Goal: Transaction & Acquisition: Purchase product/service

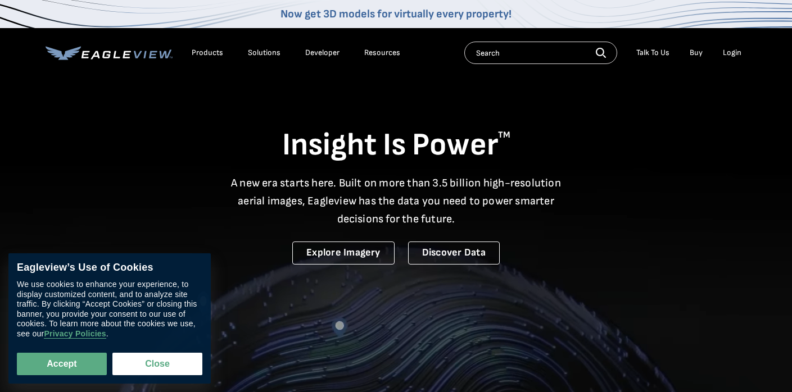
click at [726, 60] on li "Login" at bounding box center [732, 52] width 30 height 17
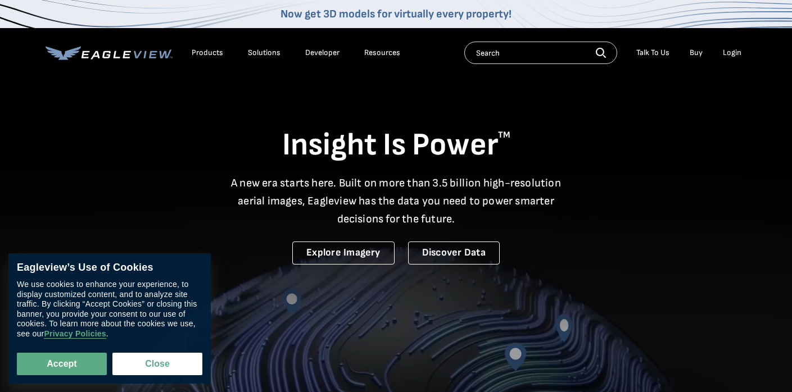
click at [731, 55] on div "Login" at bounding box center [732, 53] width 19 height 10
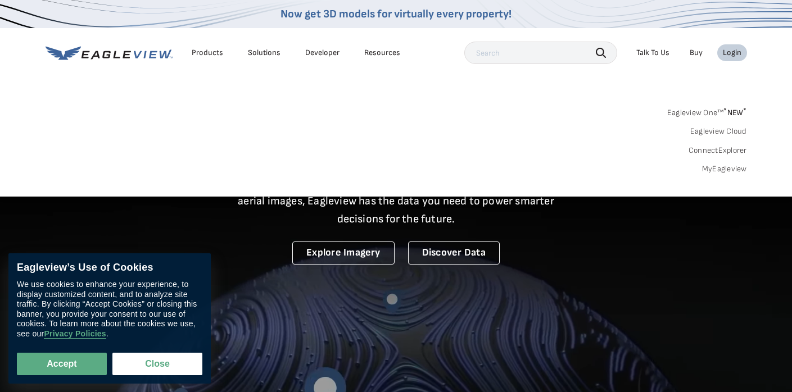
click at [727, 170] on link "MyEagleview" at bounding box center [724, 169] width 45 height 10
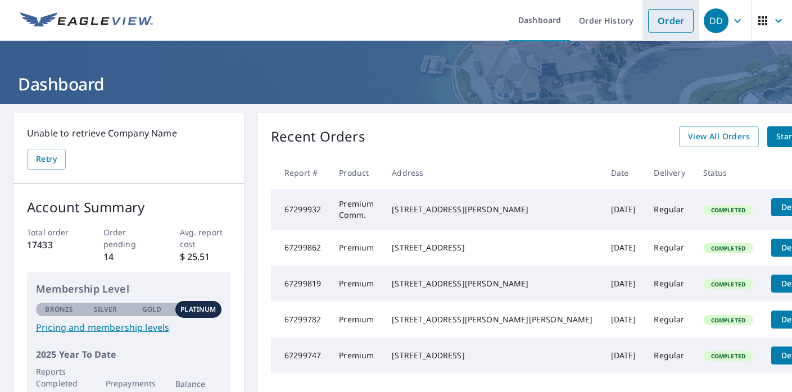
click at [665, 23] on link "Order" at bounding box center [671, 21] width 46 height 24
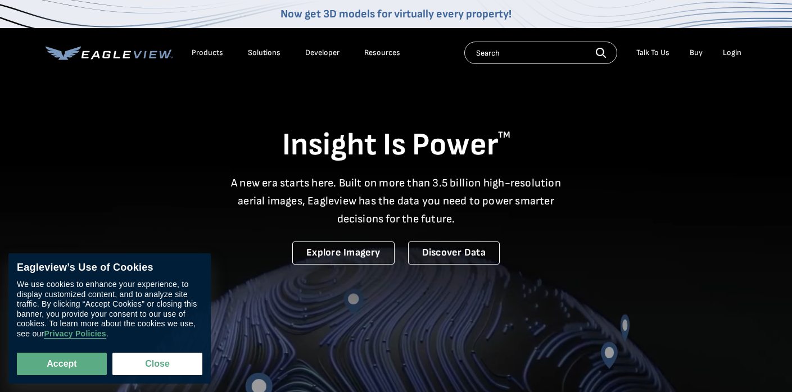
click at [733, 57] on div "Login" at bounding box center [732, 53] width 19 height 10
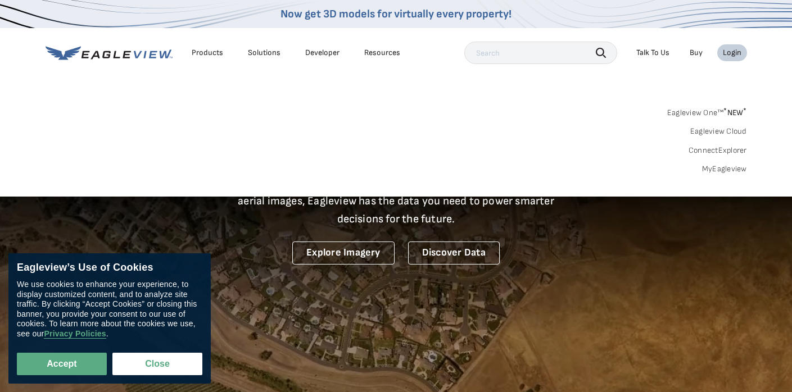
click at [727, 173] on div "Search Products Our Product Areas Imagery 1-Inch GSD Aerial Imagery *" at bounding box center [396, 144] width 792 height 106
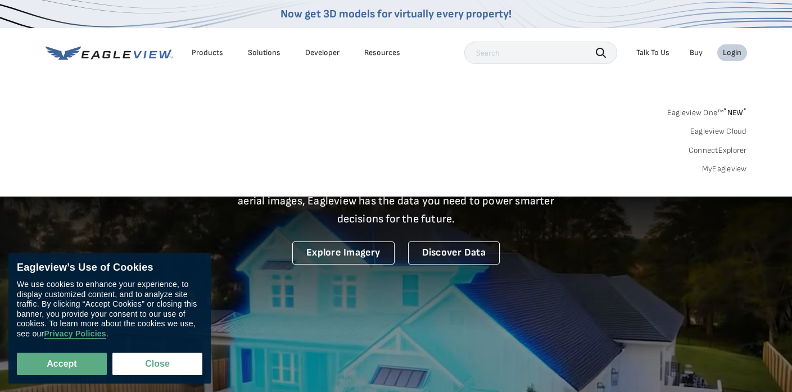
click at [727, 170] on link "MyEagleview" at bounding box center [724, 169] width 45 height 10
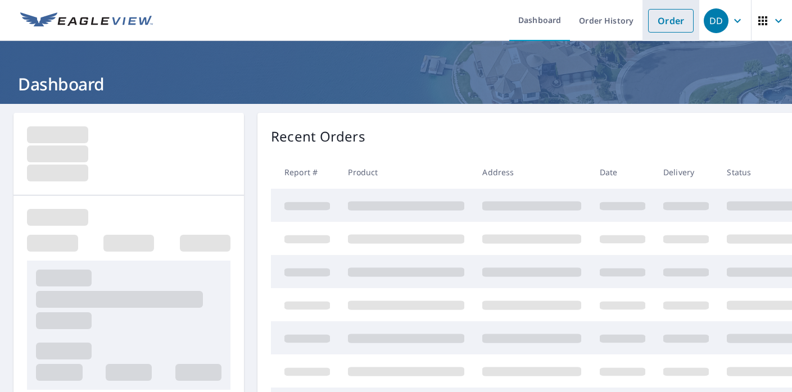
click at [667, 26] on link "Order" at bounding box center [671, 21] width 46 height 24
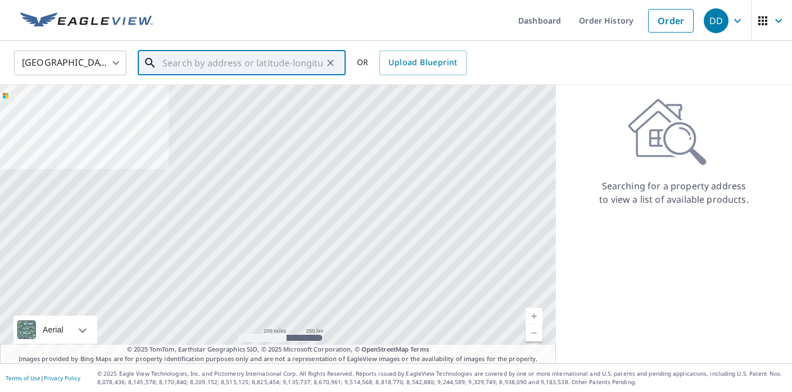
click at [252, 64] on input "text" at bounding box center [242, 62] width 160 height 31
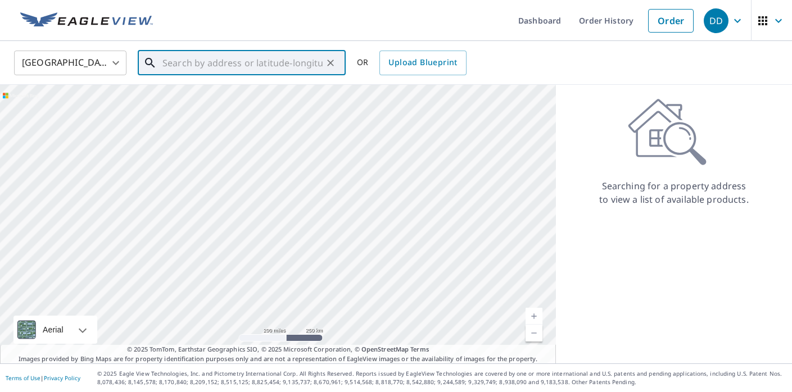
paste input "[STREET_ADDRESS][PERSON_NAME]"
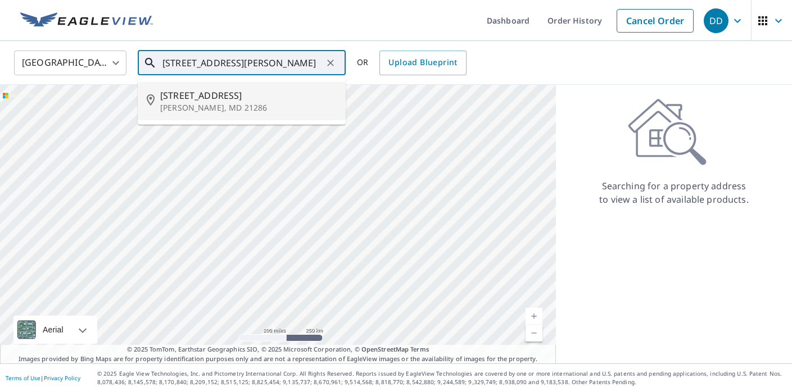
click at [253, 102] on p "[PERSON_NAME], MD 21286" at bounding box center [248, 107] width 176 height 11
type input "[STREET_ADDRESS][PERSON_NAME]"
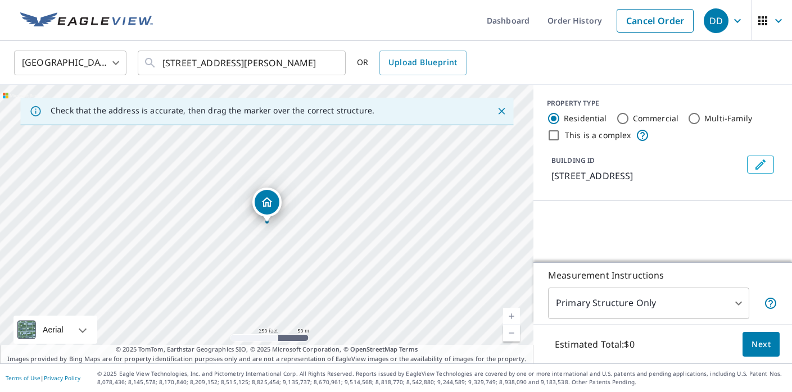
scroll to position [89, 0]
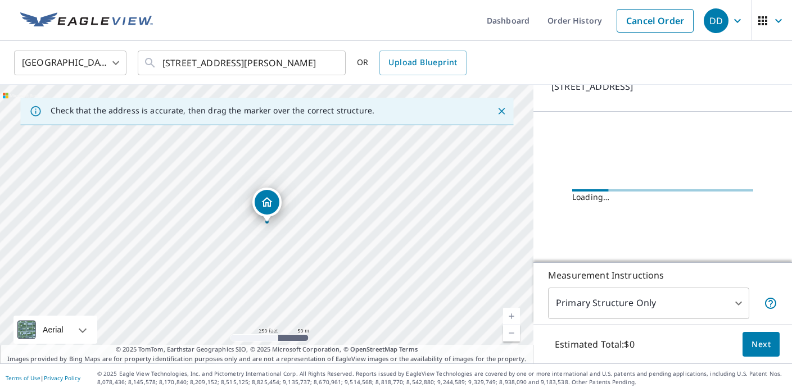
click at [609, 170] on div "Loading…" at bounding box center [662, 196] width 259 height 169
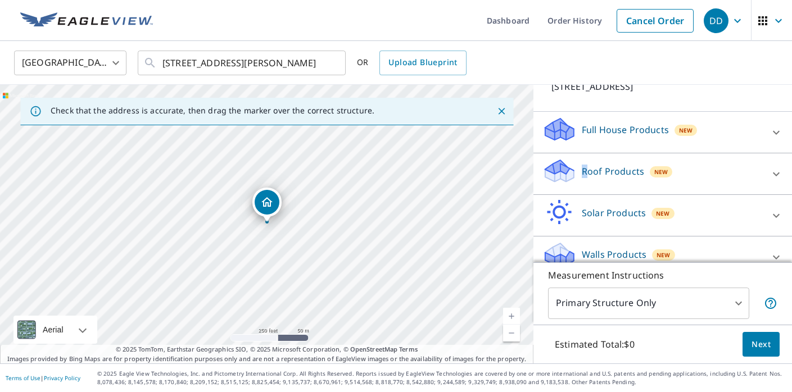
click at [590, 165] on p "Roof Products" at bounding box center [613, 171] width 62 height 13
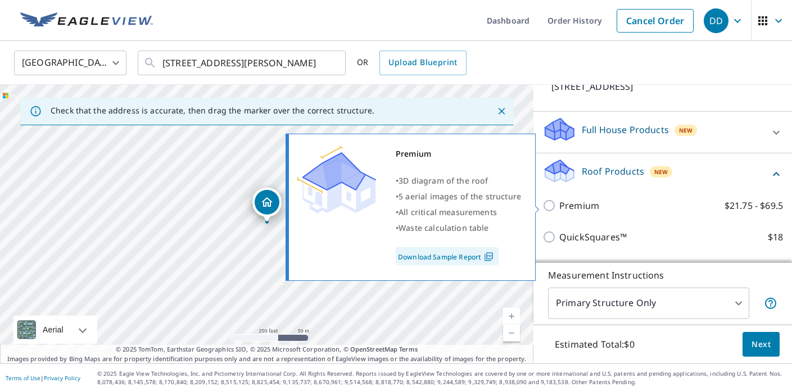
click at [573, 199] on p "Premium" at bounding box center [579, 205] width 40 height 13
click at [559, 199] on input "Premium $21.75 - $69.5" at bounding box center [550, 205] width 17 height 13
checkbox input "true"
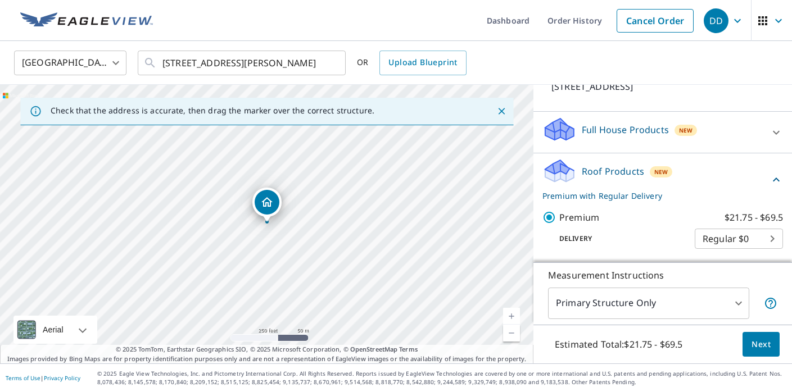
click at [757, 336] on button "Next" at bounding box center [760, 344] width 37 height 25
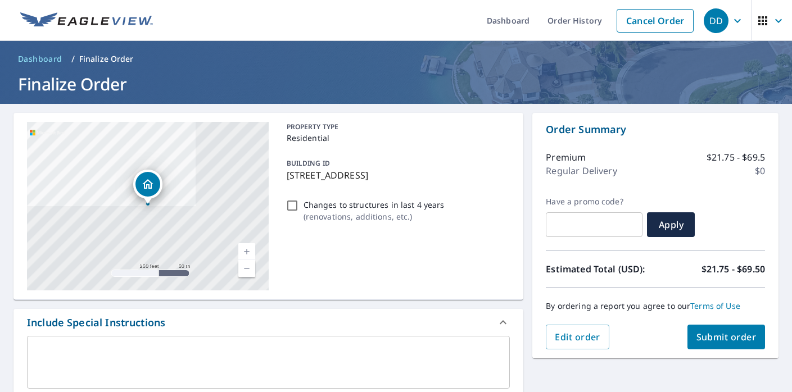
click at [723, 339] on span "Submit order" at bounding box center [726, 337] width 60 height 12
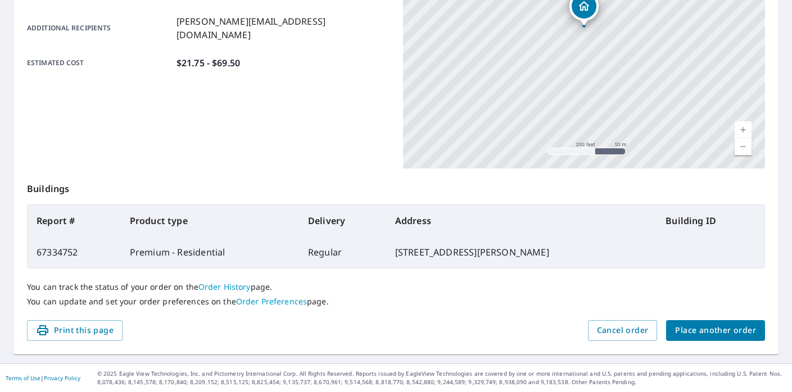
scroll to position [269, 0]
click at [727, 329] on span "Place another order" at bounding box center [715, 331] width 81 height 14
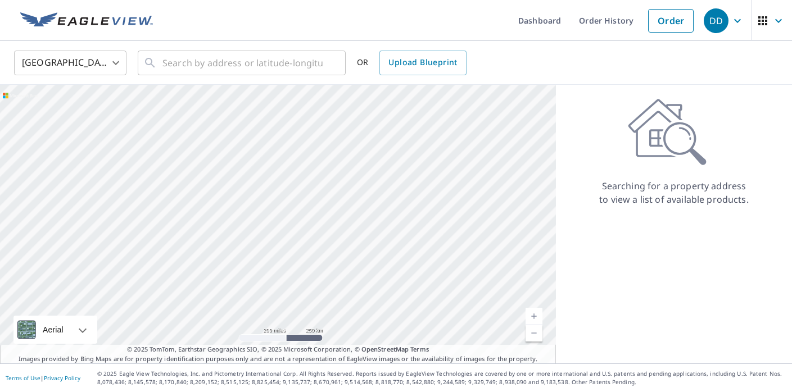
click at [256, 84] on div "United States [GEOGRAPHIC_DATA] ​ ​ OR Upload Blueprint" at bounding box center [396, 63] width 792 height 44
click at [248, 69] on input "text" at bounding box center [242, 62] width 160 height 31
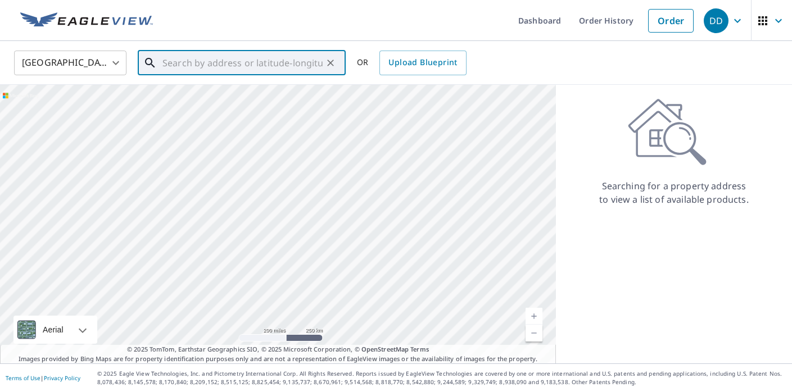
paste input "[STREET_ADDRESS][PERSON_NAME]"
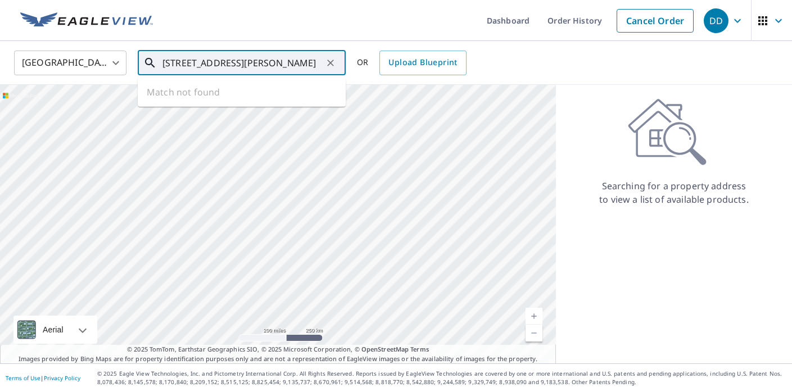
type input "[STREET_ADDRESS][PERSON_NAME]"
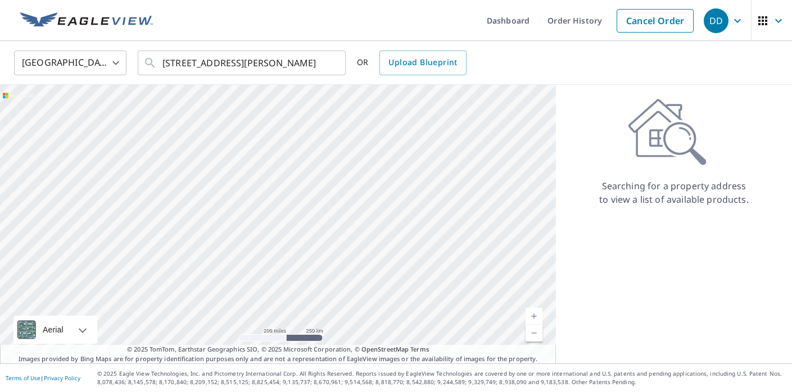
click at [280, 84] on div "[GEOGRAPHIC_DATA] [GEOGRAPHIC_DATA] ​ [STREET_ADDRESS][PERSON_NAME] ​ OR Upload…" at bounding box center [396, 63] width 792 height 44
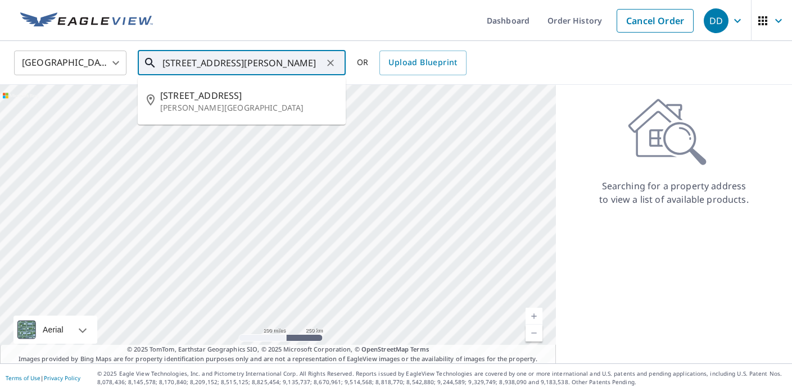
click at [280, 75] on div "[STREET_ADDRESS][PERSON_NAME] ​ [STREET_ADDRESS][PERSON_NAME]" at bounding box center [242, 63] width 208 height 25
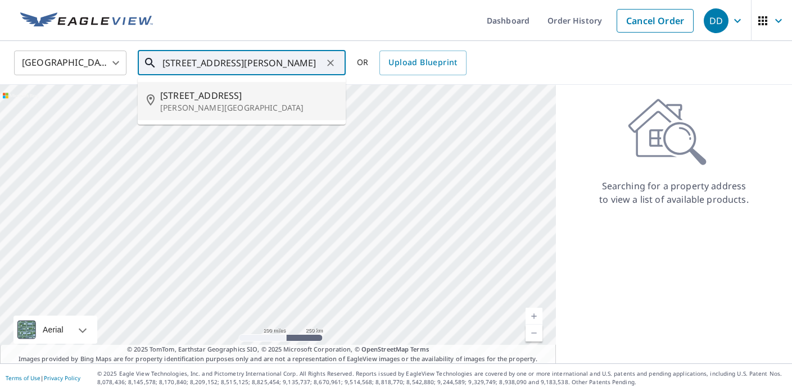
click at [291, 103] on p "[PERSON_NAME][GEOGRAPHIC_DATA]" at bounding box center [248, 107] width 176 height 11
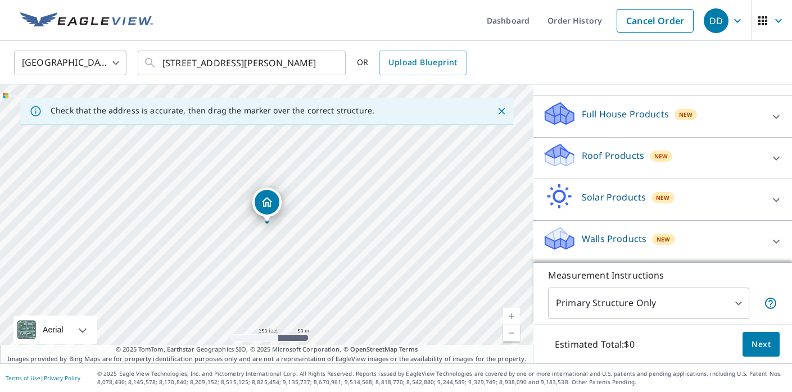
scroll to position [105, 0]
click at [625, 155] on p "Roof Products" at bounding box center [613, 155] width 62 height 13
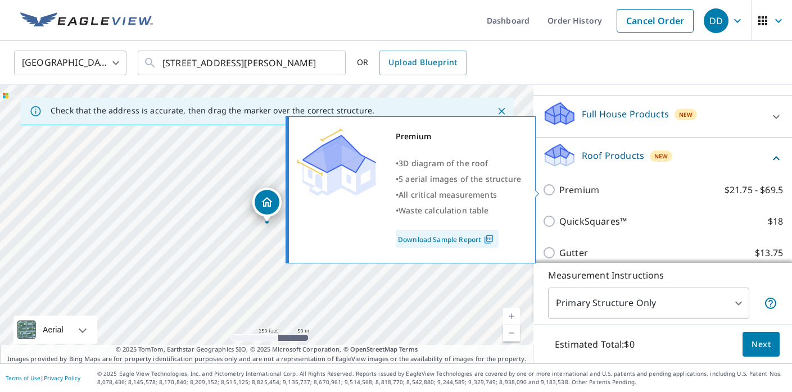
click at [582, 192] on p "Premium" at bounding box center [579, 189] width 40 height 13
click at [559, 192] on input "Premium $21.75 - $69.5" at bounding box center [550, 189] width 17 height 13
checkbox input "true"
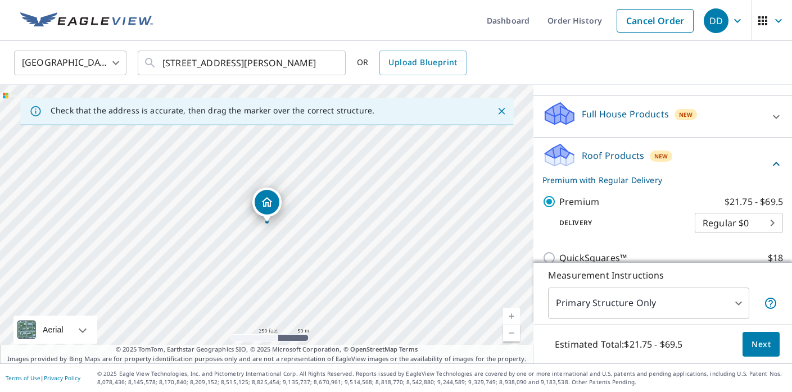
click at [758, 346] on span "Next" at bounding box center [760, 345] width 19 height 14
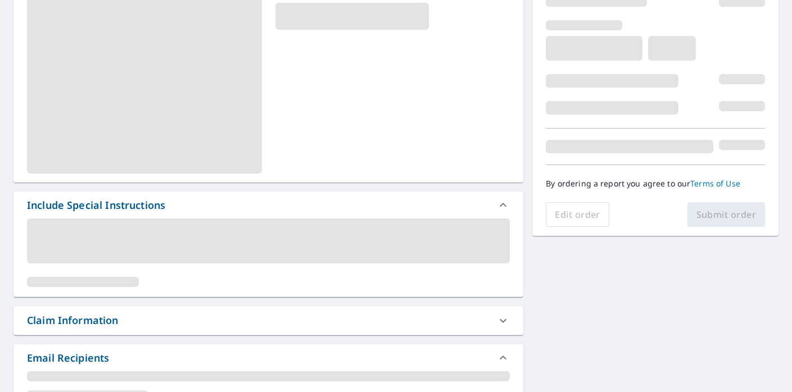
scroll to position [187, 0]
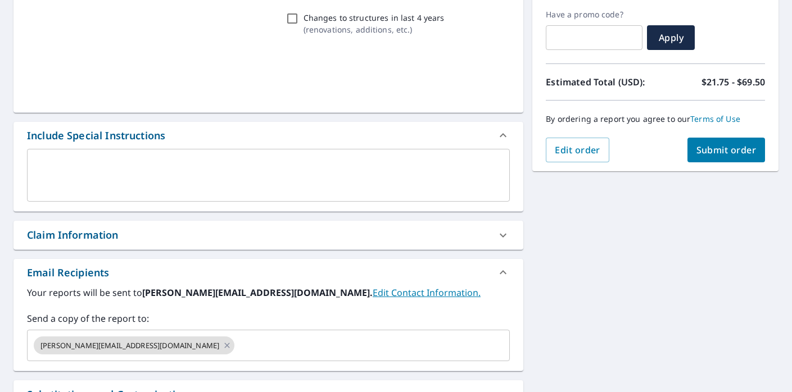
click at [728, 206] on div "PROPERTY TYPE Residential BUILDING ID [STREET_ADDRESS][PERSON_NAME] Changes to …" at bounding box center [396, 203] width 792 height 572
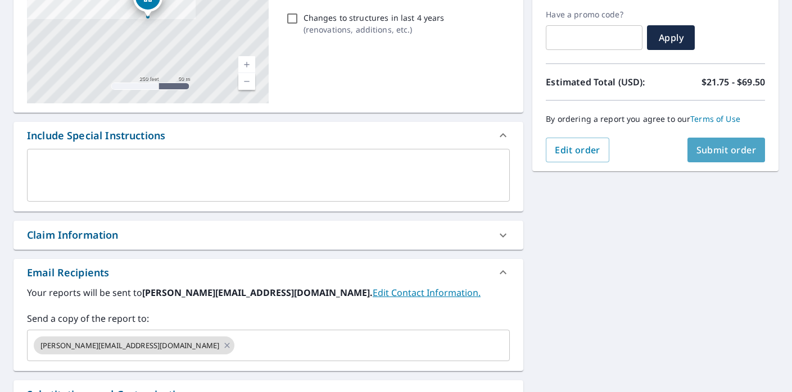
click at [713, 156] on span "Submit order" at bounding box center [726, 150] width 60 height 12
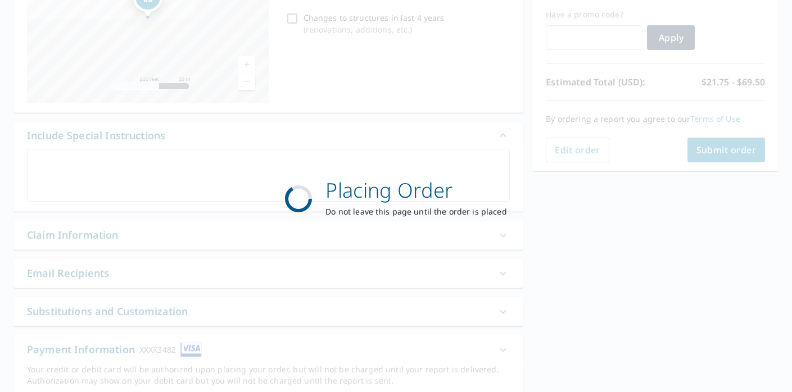
scroll to position [0, 0]
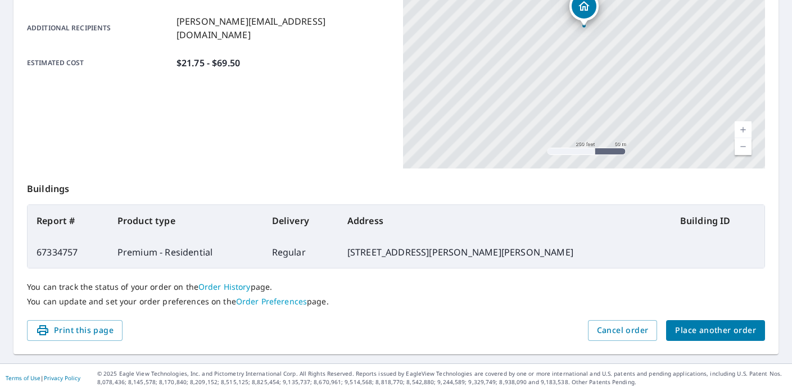
scroll to position [269, 0]
click at [717, 337] on span "Place another order" at bounding box center [715, 331] width 81 height 14
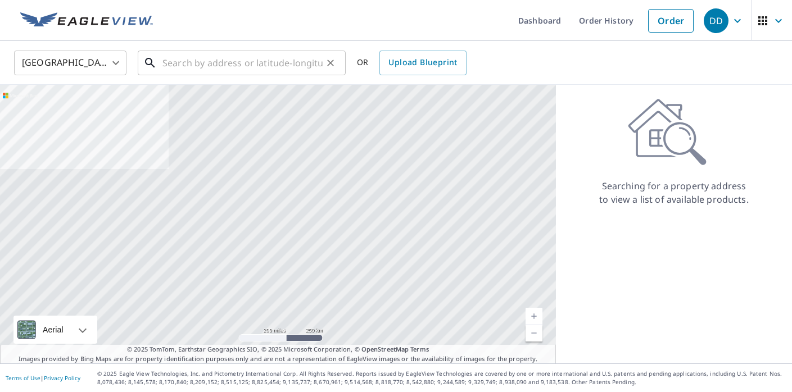
click at [207, 60] on input "text" at bounding box center [242, 62] width 160 height 31
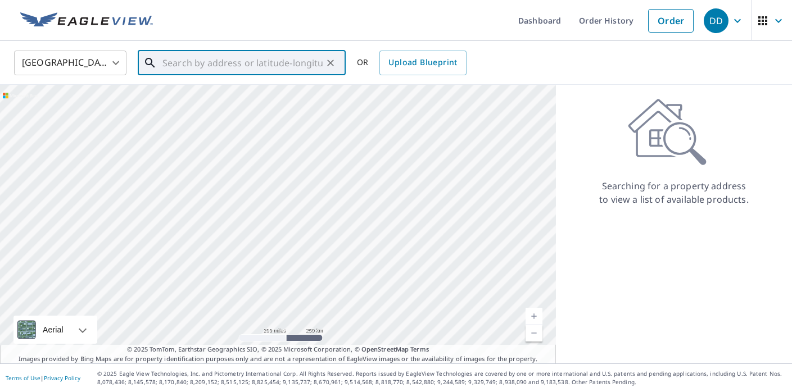
paste input "[STREET_ADDRESS]"
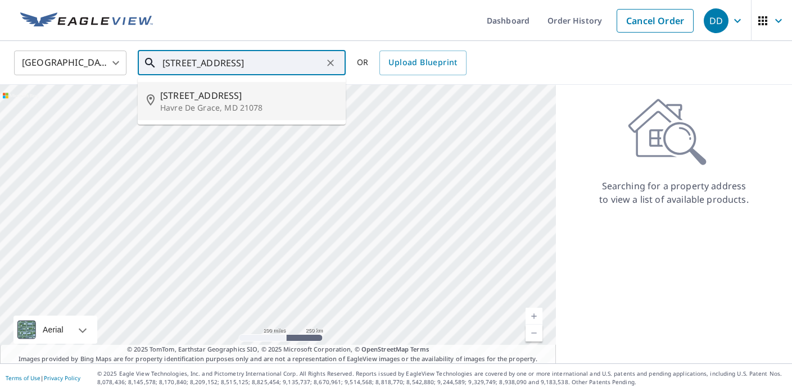
click at [238, 102] on p "Havre De Grace, MD 21078" at bounding box center [248, 107] width 176 height 11
type input "[STREET_ADDRESS]"
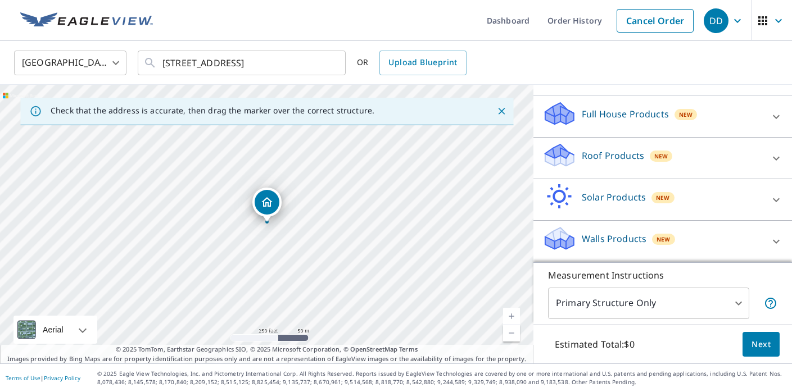
click at [594, 153] on p "Roof Products" at bounding box center [613, 155] width 62 height 13
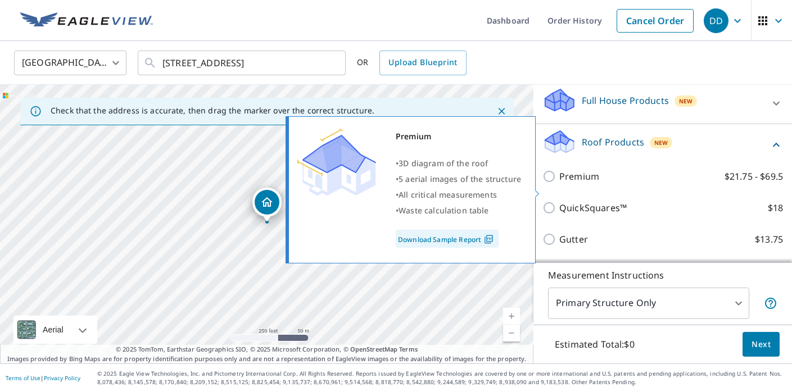
click at [568, 183] on p "Premium" at bounding box center [579, 176] width 40 height 13
click at [559, 183] on input "Premium $21.75 - $69.5" at bounding box center [550, 176] width 17 height 13
checkbox input "true"
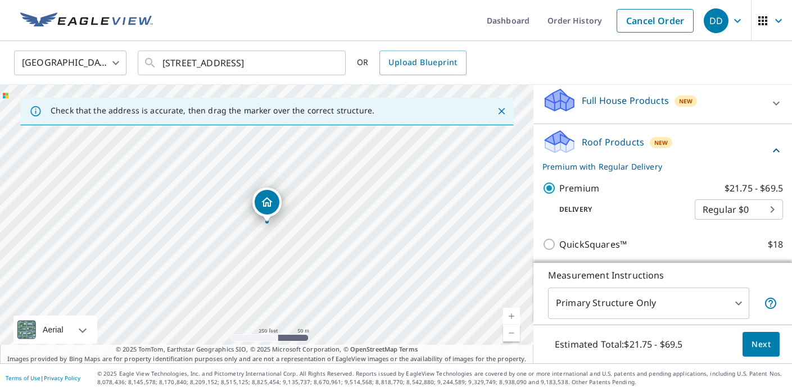
click at [747, 334] on button "Next" at bounding box center [760, 344] width 37 height 25
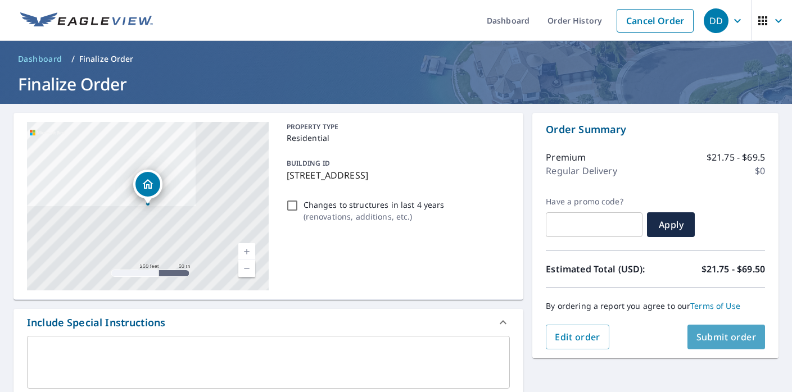
click at [736, 342] on span "Submit order" at bounding box center [726, 337] width 60 height 12
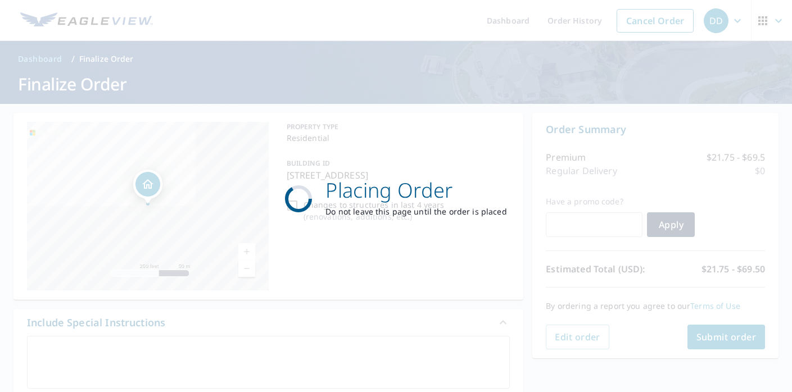
click at [256, 110] on div "Placing Order Do not leave this page until the order is placed" at bounding box center [396, 196] width 792 height 392
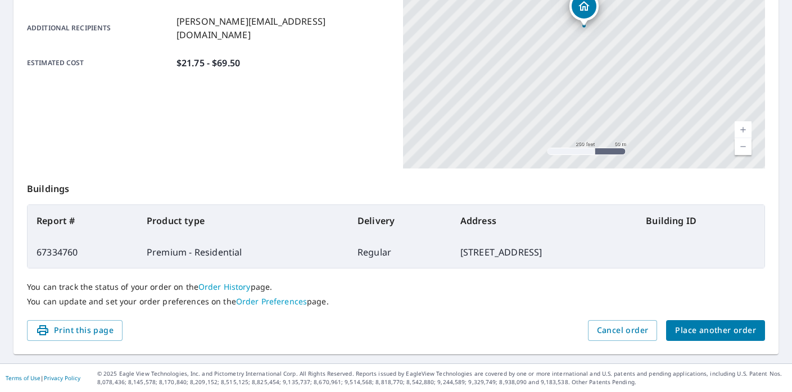
scroll to position [269, 0]
click at [719, 333] on span "Place another order" at bounding box center [715, 331] width 81 height 14
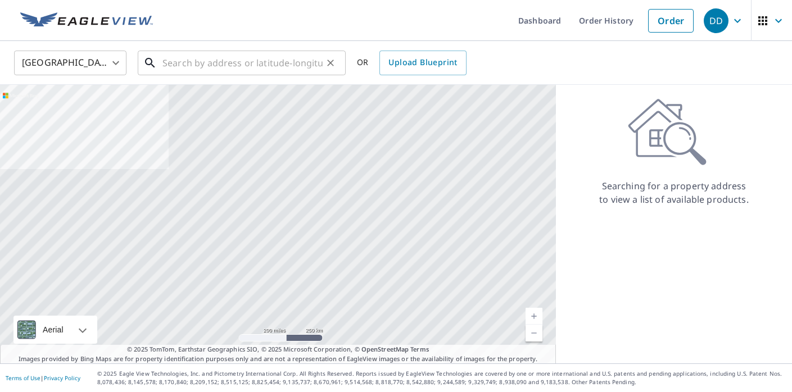
click at [201, 75] on div "​" at bounding box center [242, 63] width 208 height 25
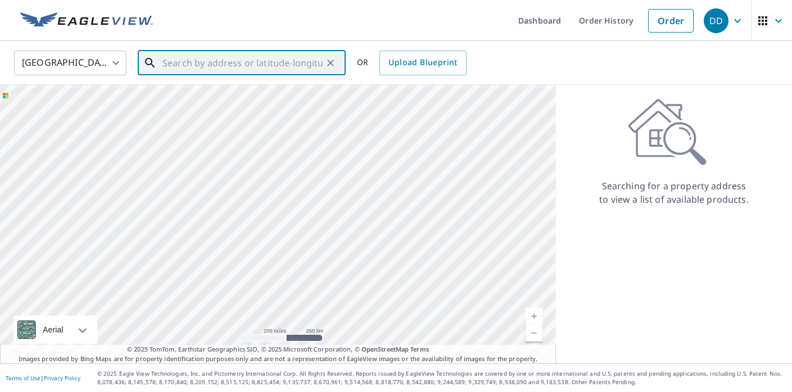
paste input "[STREET_ADDRESS]"
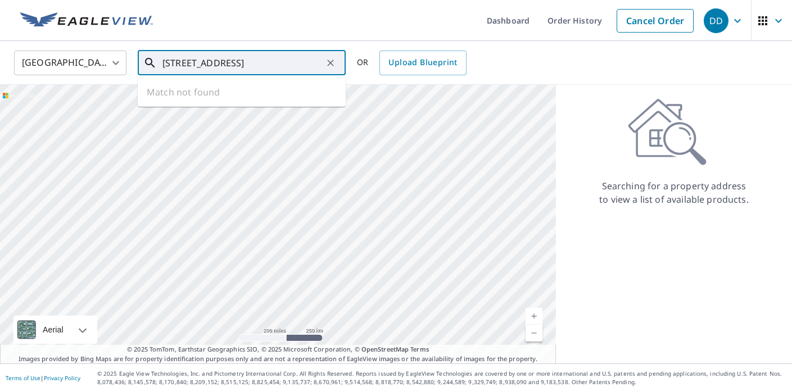
click at [204, 85] on li "Match not found" at bounding box center [242, 92] width 208 height 20
type input "[STREET_ADDRESS]"
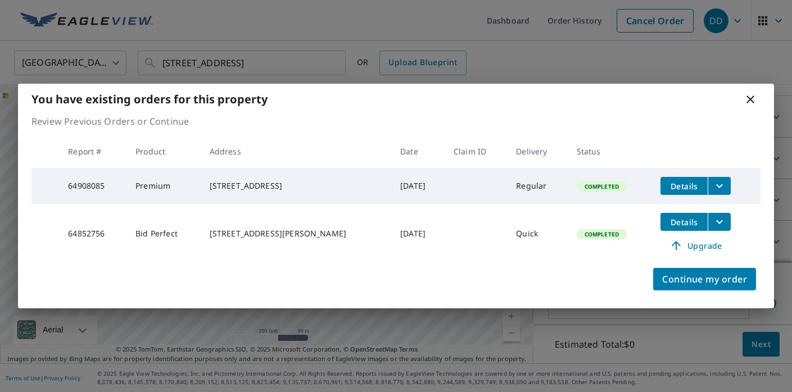
scroll to position [105, 0]
click at [752, 98] on icon at bounding box center [750, 100] width 8 height 8
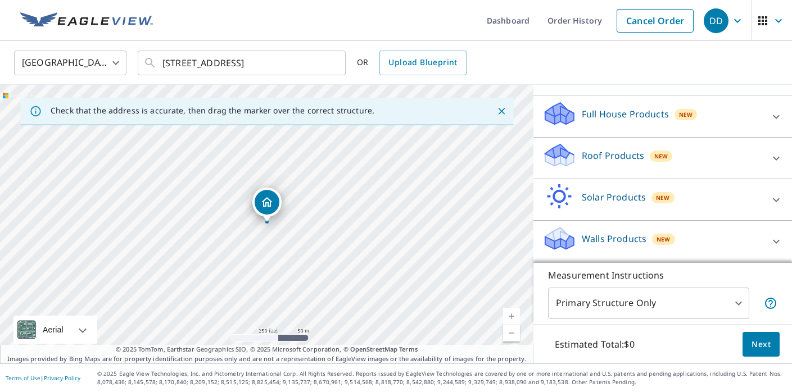
click at [590, 165] on div "Roof Products New" at bounding box center [652, 158] width 220 height 32
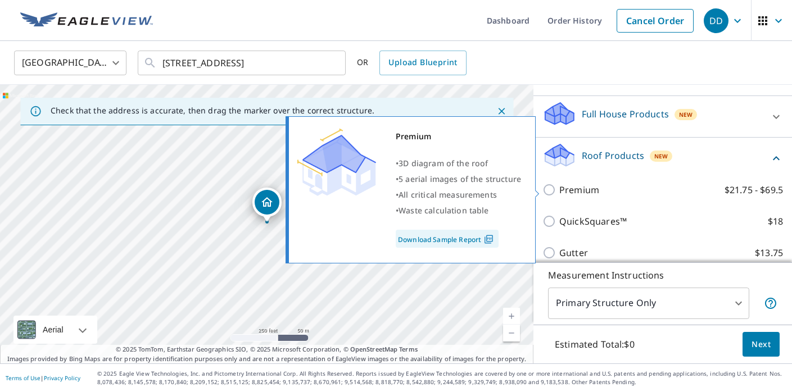
click at [560, 191] on p "Premium" at bounding box center [579, 189] width 40 height 13
click at [559, 191] on input "Premium $21.75 - $69.5" at bounding box center [550, 189] width 17 height 13
checkbox input "true"
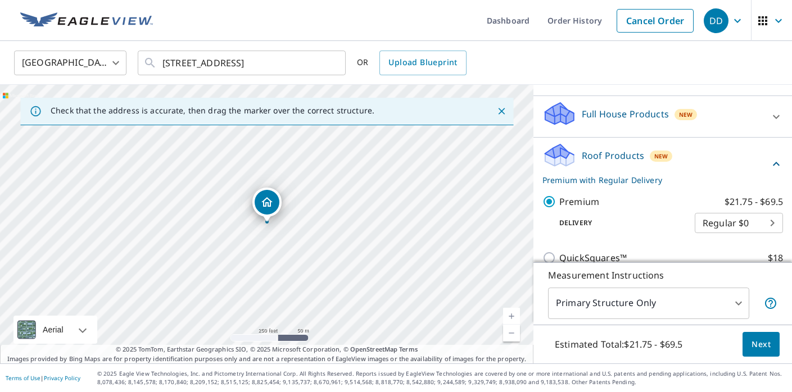
click at [755, 341] on span "Next" at bounding box center [760, 345] width 19 height 14
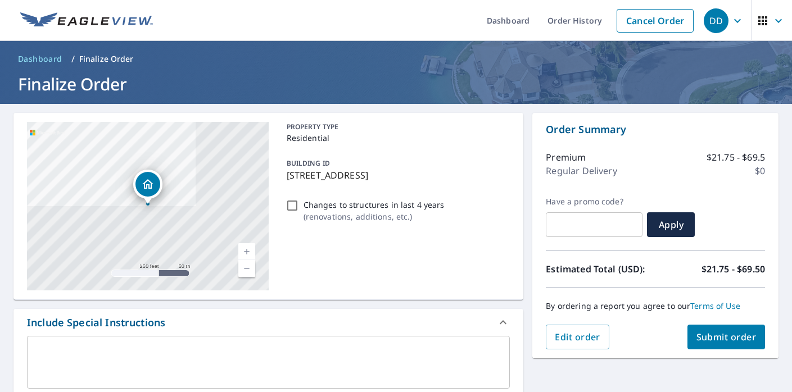
click at [742, 342] on span "Submit order" at bounding box center [726, 337] width 60 height 12
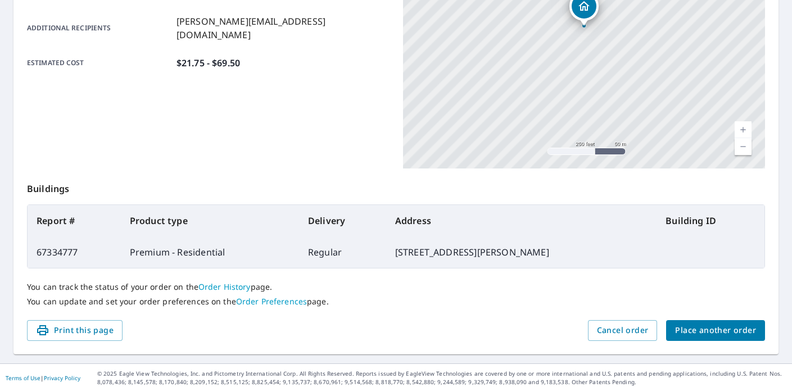
scroll to position [269, 0]
click at [707, 320] on div "You can track the status of your order on the Order History page. You can updat…" at bounding box center [396, 295] width 738 height 52
click at [707, 321] on button "Place another order" at bounding box center [715, 331] width 99 height 21
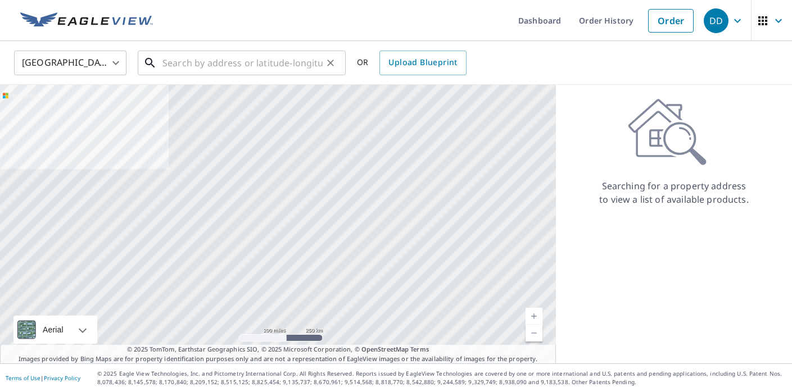
click at [262, 58] on input "text" at bounding box center [242, 62] width 160 height 31
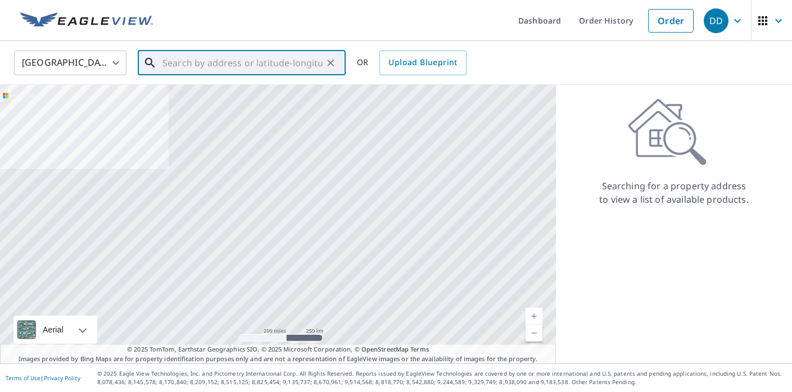
paste input "[STREET_ADDRESS]"
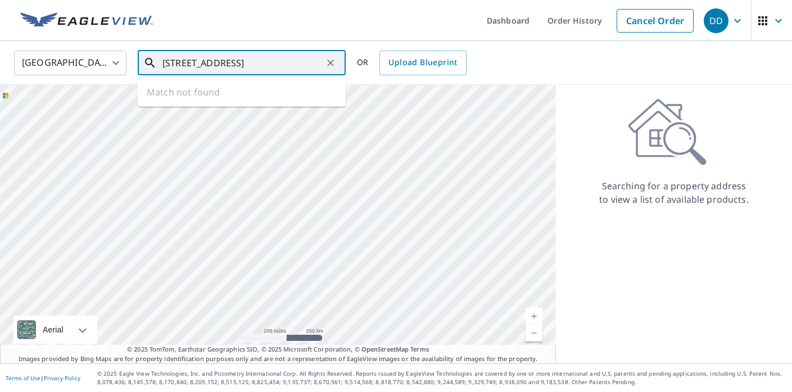
type input "[STREET_ADDRESS]"
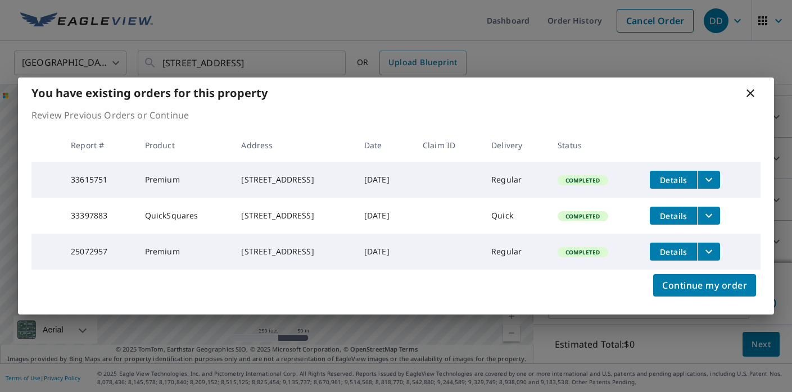
scroll to position [119, 0]
click at [750, 89] on icon at bounding box center [750, 93] width 13 height 13
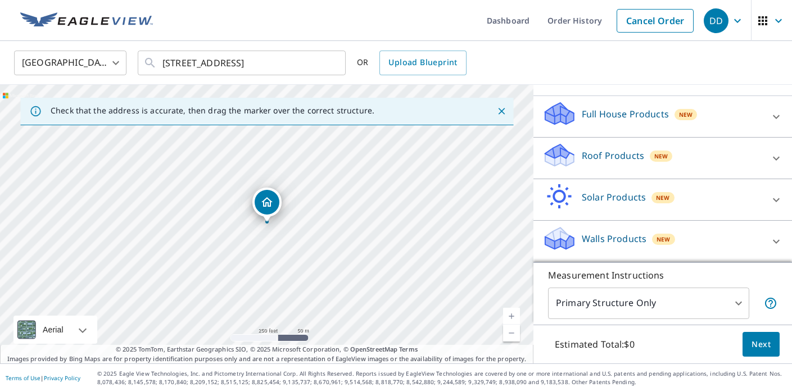
click at [637, 164] on div "Roof Products New" at bounding box center [652, 158] width 220 height 32
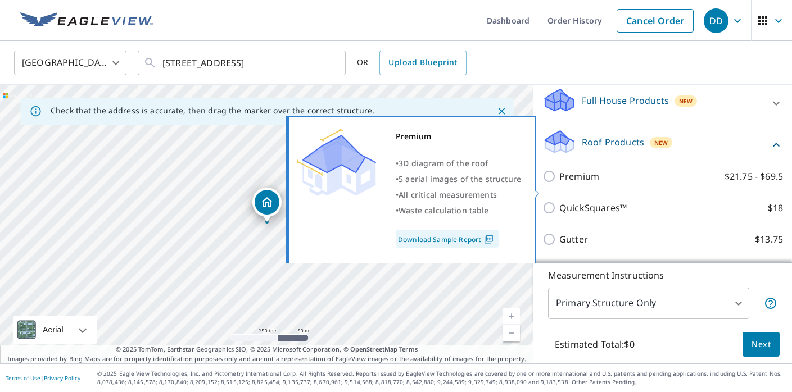
click at [568, 183] on p "Premium" at bounding box center [579, 176] width 40 height 13
click at [559, 183] on input "Premium $21.75 - $69.5" at bounding box center [550, 176] width 17 height 13
checkbox input "true"
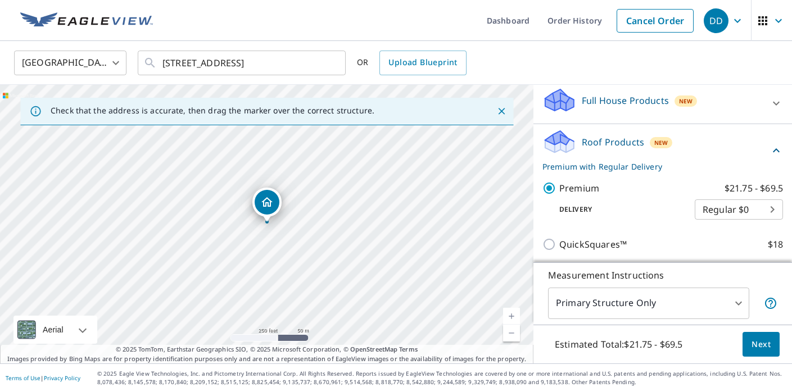
click at [759, 334] on button "Next" at bounding box center [760, 344] width 37 height 25
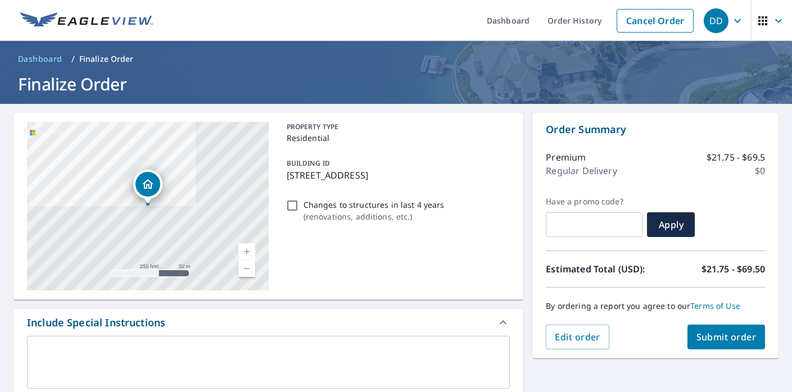
click at [723, 338] on span "Submit order" at bounding box center [726, 337] width 60 height 12
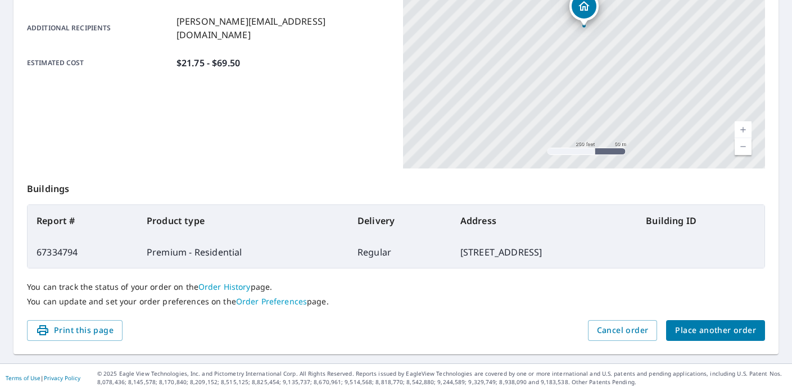
scroll to position [269, 0]
click at [739, 328] on span "Place another order" at bounding box center [715, 331] width 81 height 14
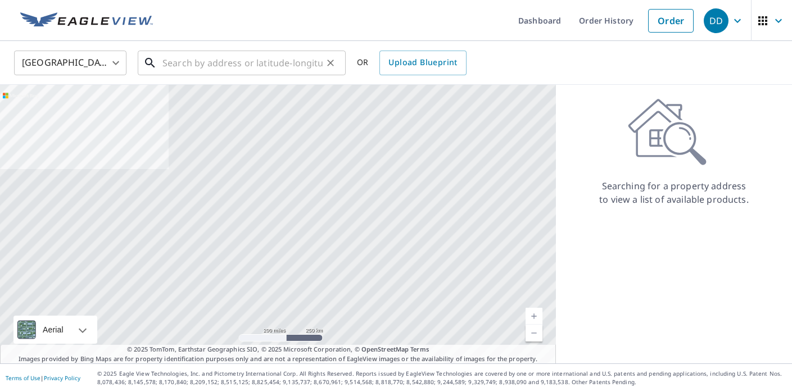
click at [303, 65] on input "text" at bounding box center [242, 62] width 160 height 31
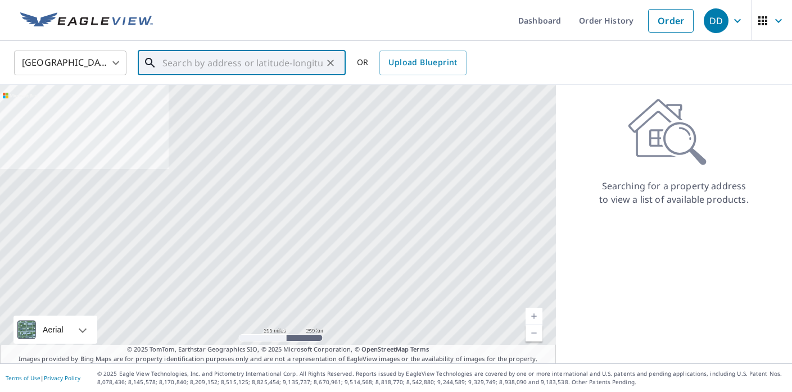
paste input "[STREET_ADDRESS]"
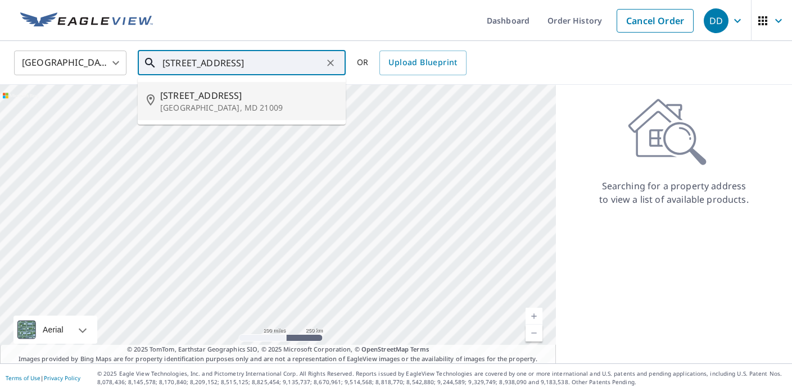
click at [308, 93] on span "[STREET_ADDRESS]" at bounding box center [248, 95] width 176 height 13
type input "[STREET_ADDRESS]"
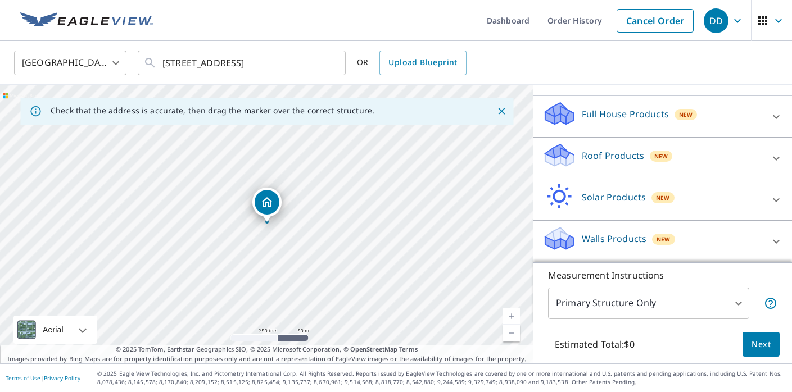
scroll to position [107, 0]
click at [647, 167] on div "Roof Products New" at bounding box center [652, 158] width 220 height 32
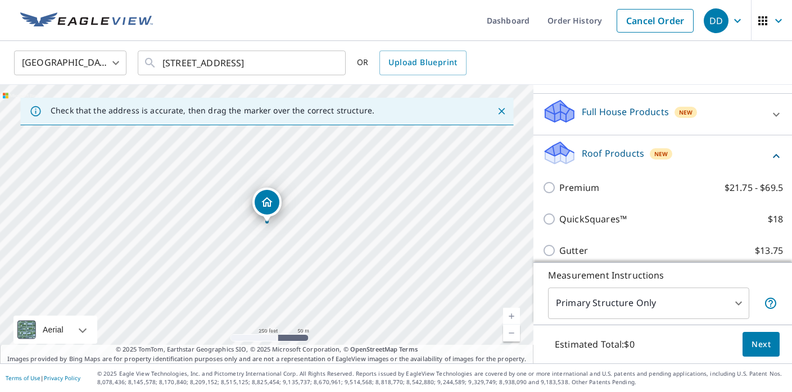
scroll to position [105, 0]
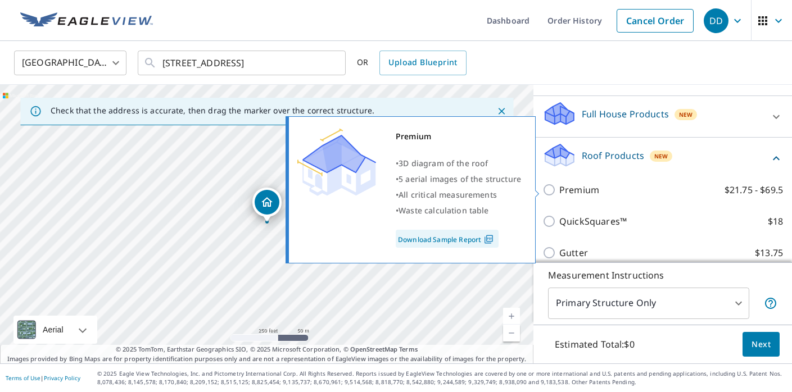
click at [576, 192] on p "Premium" at bounding box center [579, 189] width 40 height 13
click at [559, 192] on input "Premium $21.75 - $69.5" at bounding box center [550, 189] width 17 height 13
checkbox input "true"
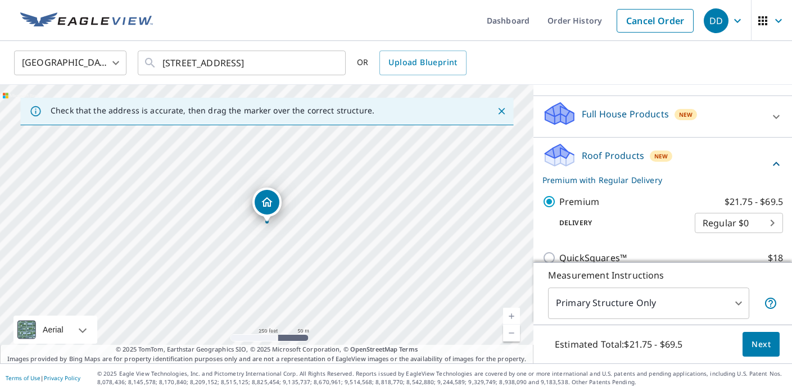
click at [767, 338] on span "Next" at bounding box center [760, 345] width 19 height 14
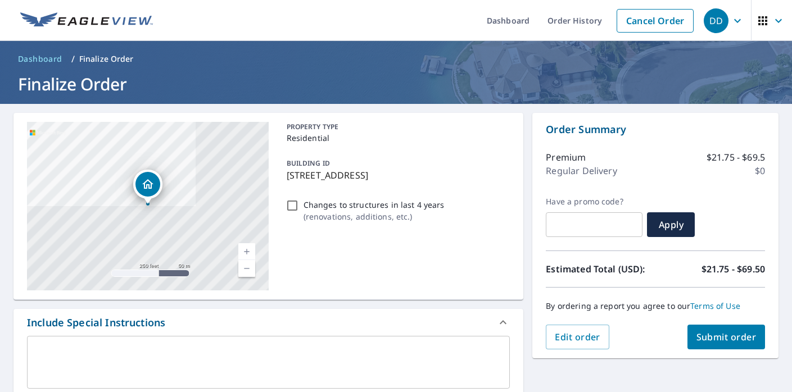
click at [706, 330] on button "Submit order" at bounding box center [726, 337] width 78 height 25
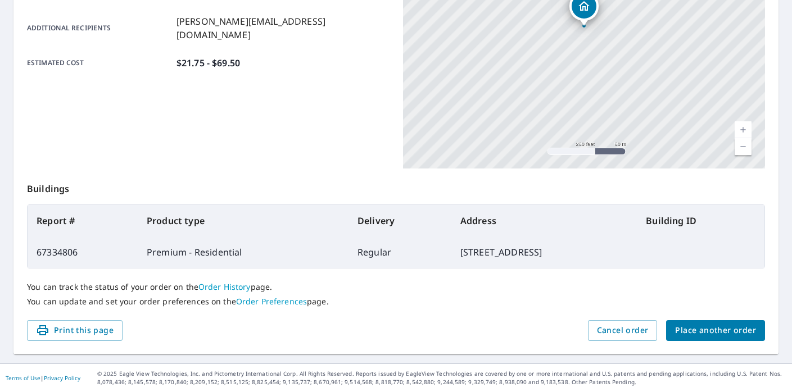
scroll to position [269, 0]
click at [710, 330] on span "Place another order" at bounding box center [715, 331] width 81 height 14
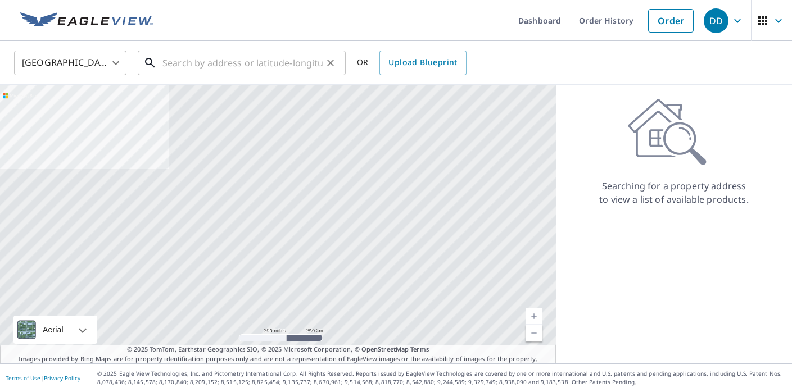
click at [225, 59] on input "text" at bounding box center [242, 62] width 160 height 31
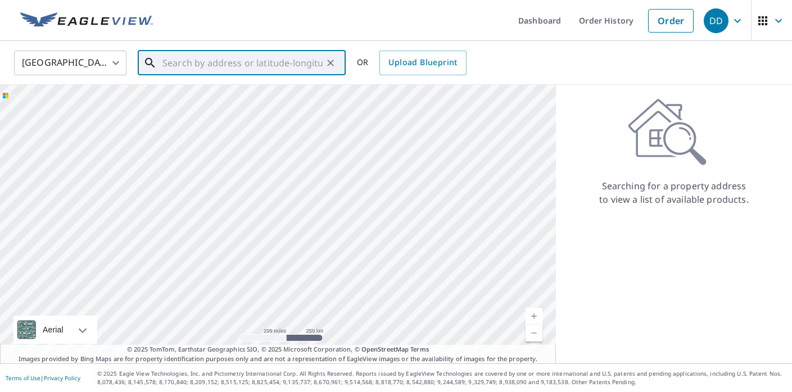
paste input "[STREET_ADDRESS]"
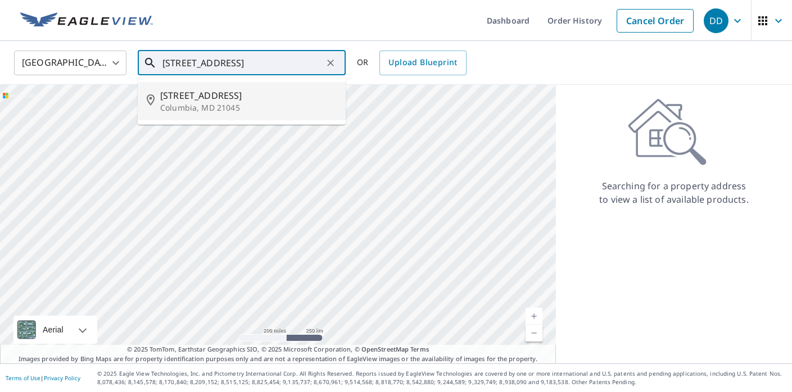
click at [236, 93] on span "[STREET_ADDRESS]" at bounding box center [248, 95] width 176 height 13
type input "[STREET_ADDRESS]"
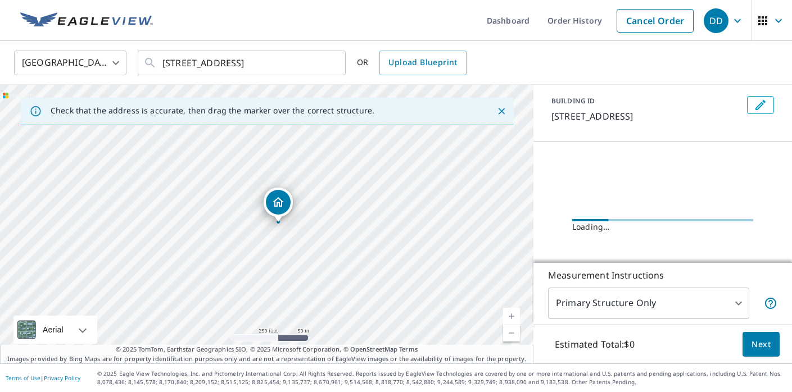
scroll to position [67, 0]
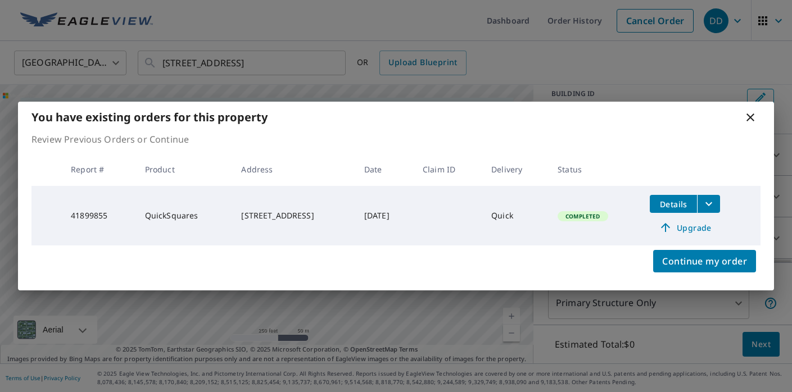
click at [757, 121] on icon at bounding box center [750, 117] width 13 height 13
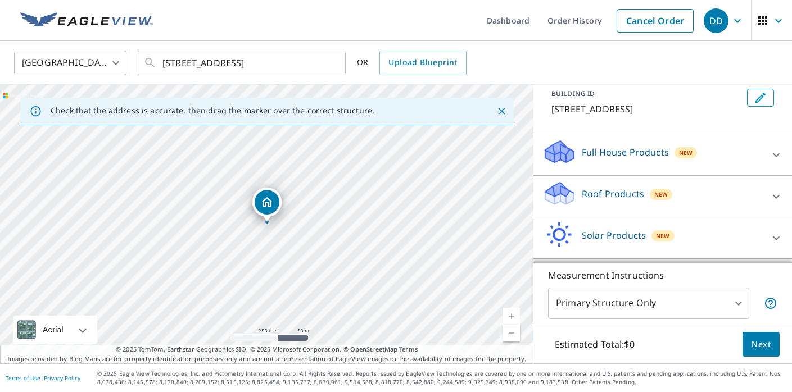
click at [614, 197] on p "Roof Products" at bounding box center [613, 193] width 62 height 13
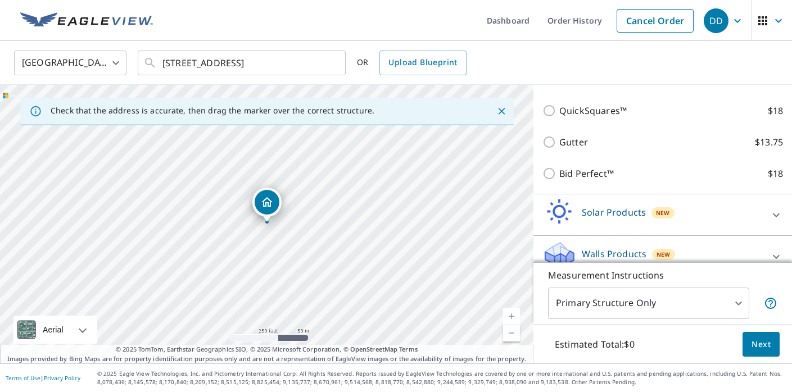
scroll to position [190, 0]
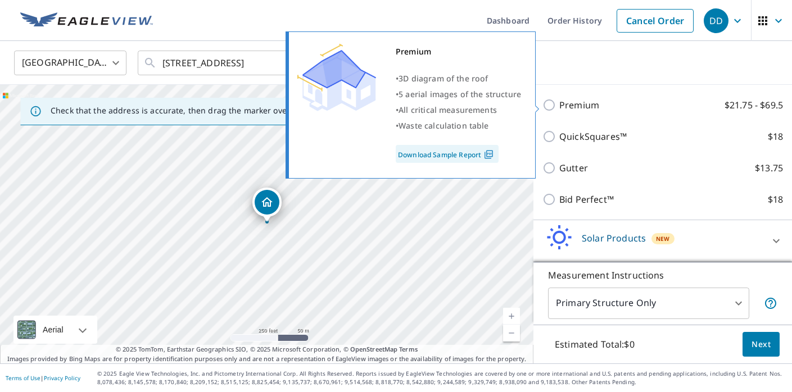
click at [547, 106] on input "Premium $21.75 - $69.5" at bounding box center [550, 104] width 17 height 13
checkbox input "true"
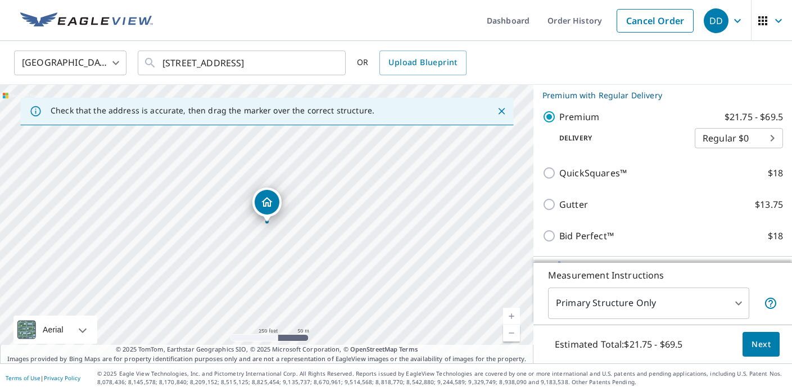
scroll to position [0, 0]
click at [748, 341] on button "Next" at bounding box center [760, 344] width 37 height 25
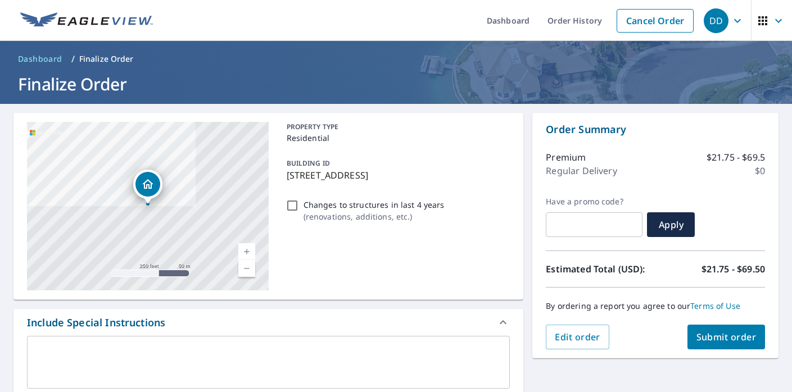
click at [706, 327] on button "Submit order" at bounding box center [726, 337] width 78 height 25
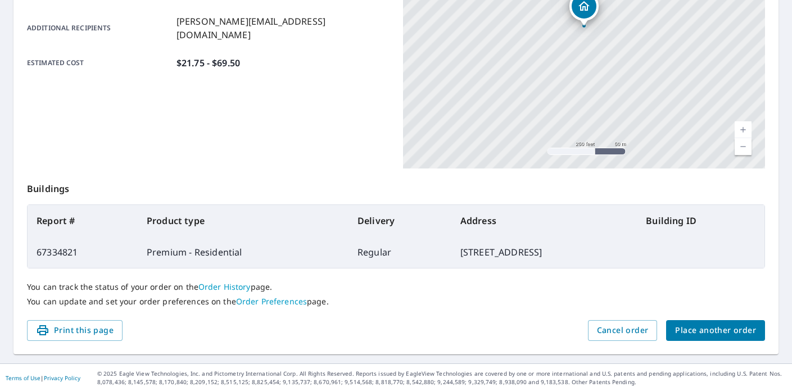
scroll to position [269, 0]
click at [702, 323] on button "Place another order" at bounding box center [715, 331] width 99 height 21
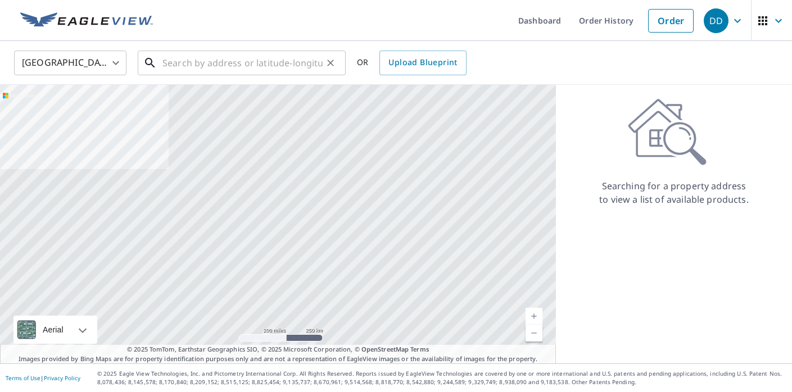
click at [232, 64] on input "text" at bounding box center [242, 62] width 160 height 31
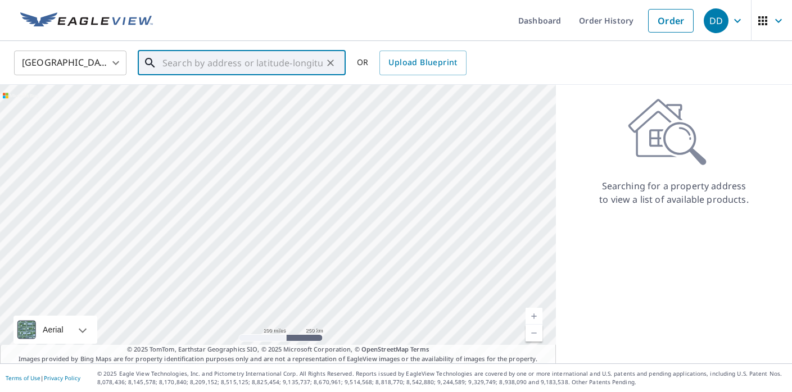
paste input "[STREET_ADDRESS]"
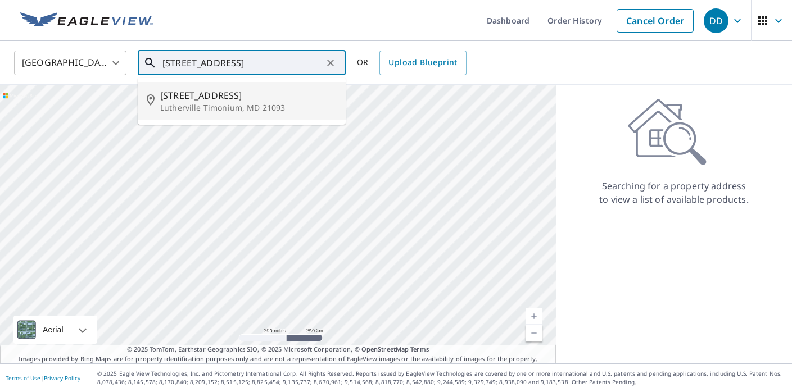
click at [246, 101] on span "[STREET_ADDRESS]" at bounding box center [248, 95] width 176 height 13
type input "[STREET_ADDRESS]"
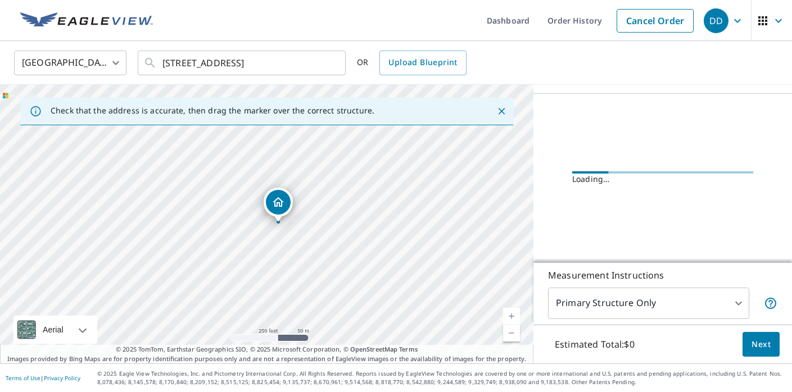
scroll to position [121, 0]
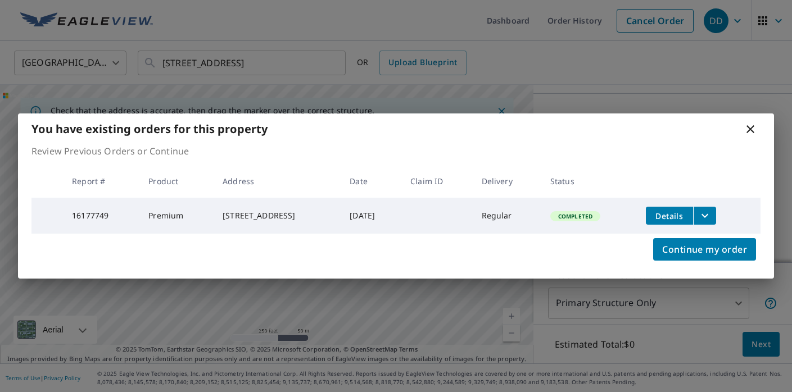
click at [750, 128] on icon at bounding box center [750, 129] width 8 height 8
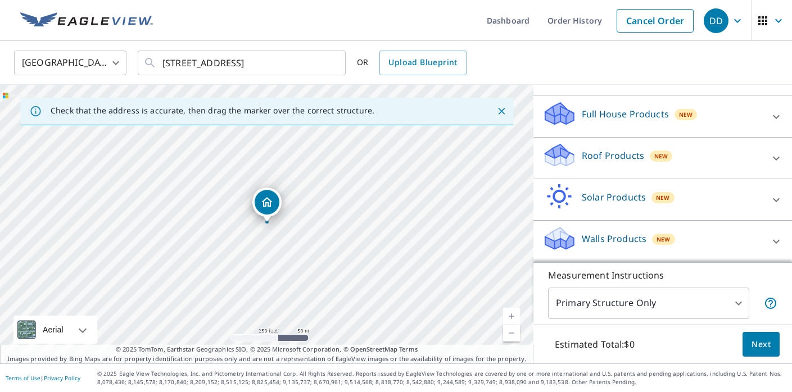
scroll to position [119, 0]
click at [628, 171] on div "Roof Products New" at bounding box center [652, 158] width 220 height 32
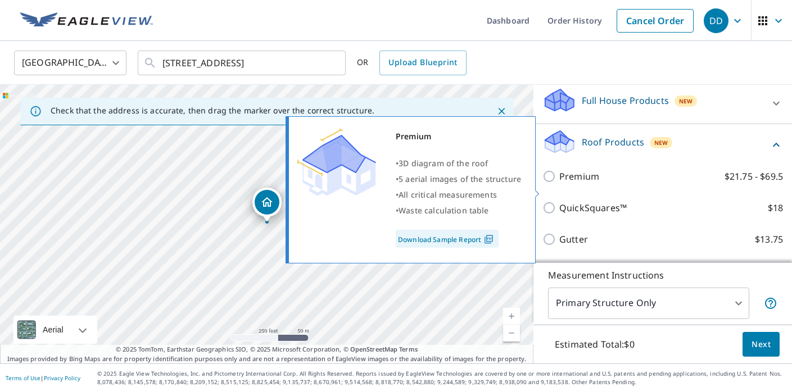
click at [572, 183] on p "Premium" at bounding box center [579, 176] width 40 height 13
click at [559, 183] on input "Premium $21.75 - $69.5" at bounding box center [550, 176] width 17 height 13
checkbox input "true"
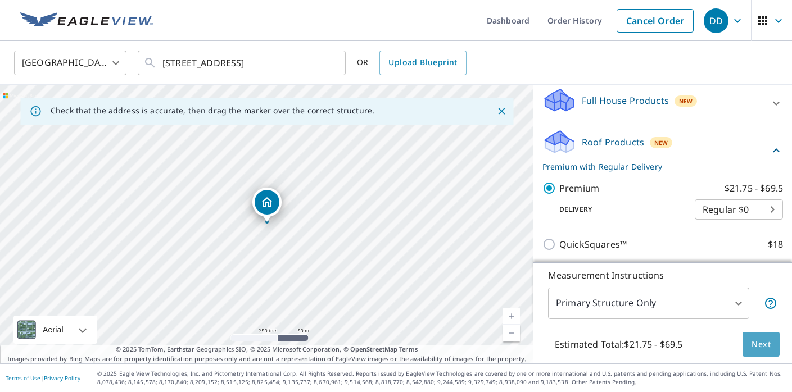
click at [767, 339] on span "Next" at bounding box center [760, 345] width 19 height 14
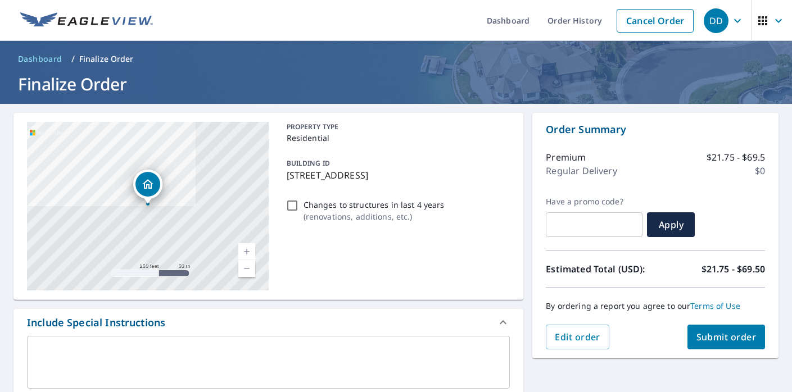
click at [719, 333] on span "Submit order" at bounding box center [726, 337] width 60 height 12
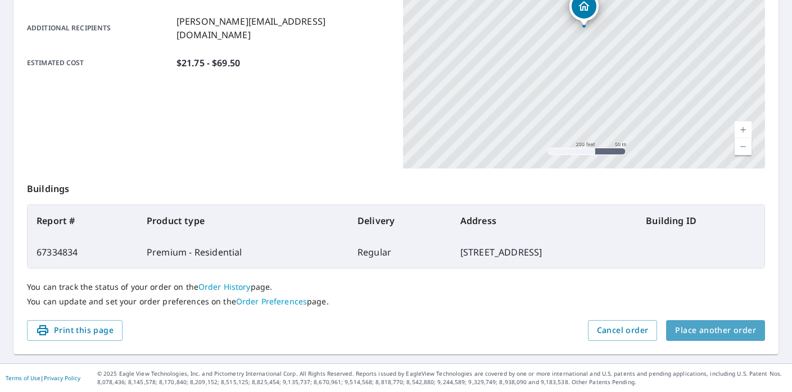
scroll to position [269, 0]
click at [742, 334] on span "Place another order" at bounding box center [715, 331] width 81 height 14
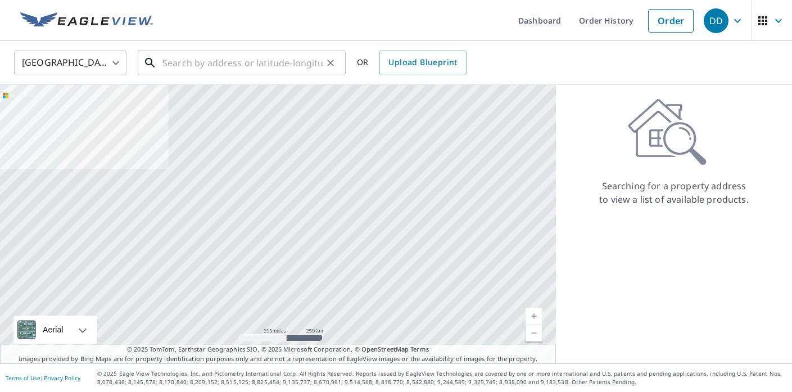
click at [277, 56] on input "text" at bounding box center [242, 62] width 160 height 31
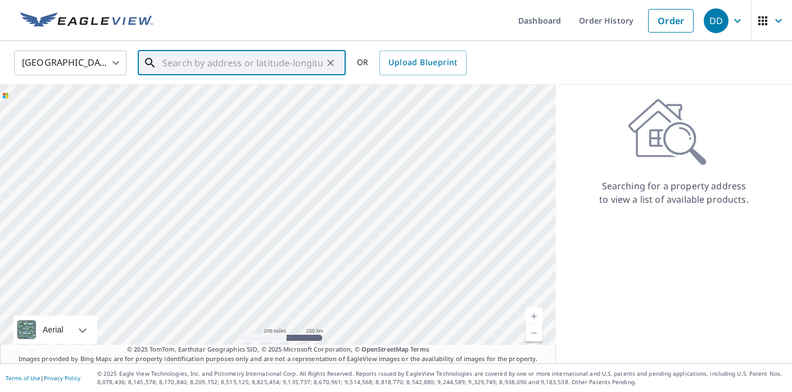
paste input "[STREET_ADDRESS][PERSON_NAME]"
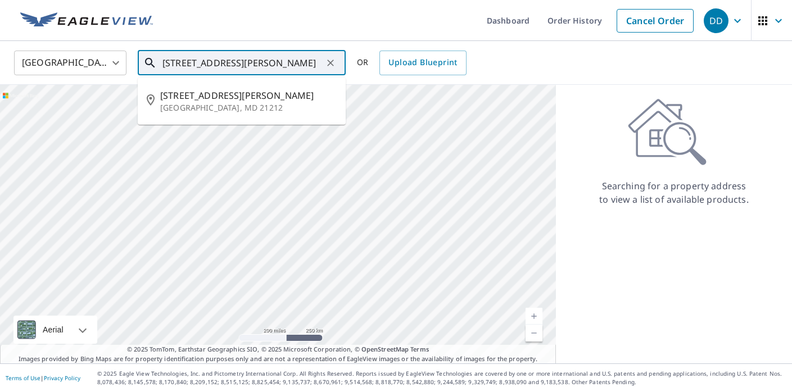
click at [280, 91] on span "[STREET_ADDRESS][PERSON_NAME]" at bounding box center [248, 95] width 176 height 13
type input "[STREET_ADDRESS][PERSON_NAME]"
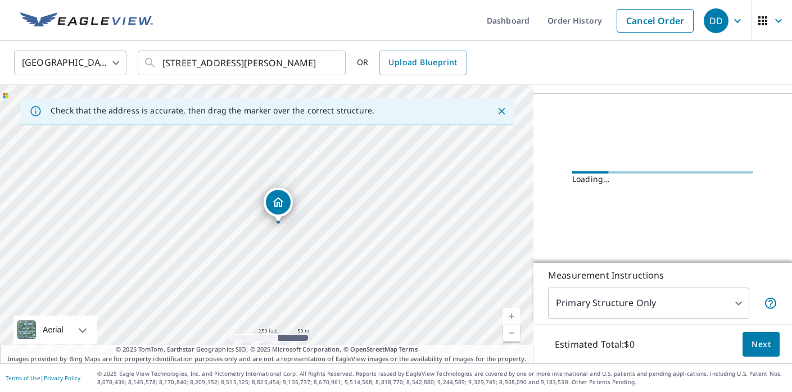
scroll to position [119, 0]
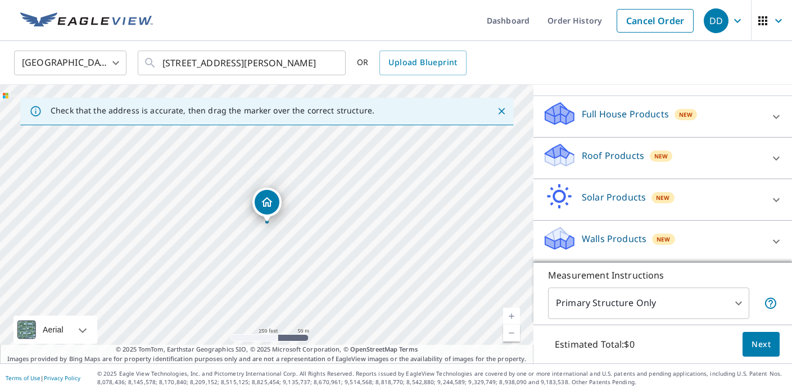
click at [621, 162] on div "Roof Products New" at bounding box center [652, 158] width 220 height 32
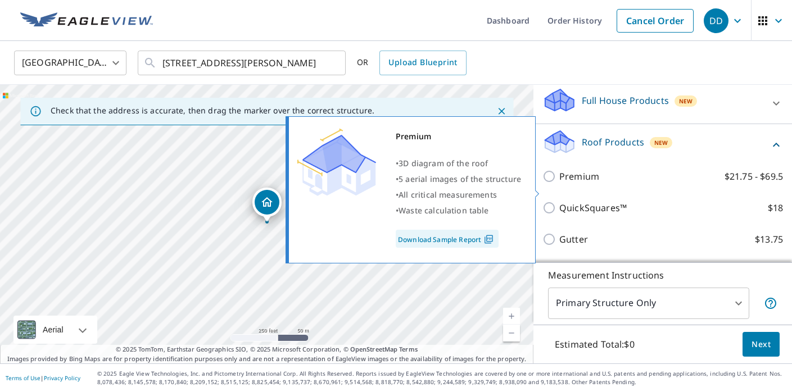
click at [582, 183] on p "Premium" at bounding box center [579, 176] width 40 height 13
click at [559, 183] on input "Premium $21.75 - $69.5" at bounding box center [550, 176] width 17 height 13
checkbox input "true"
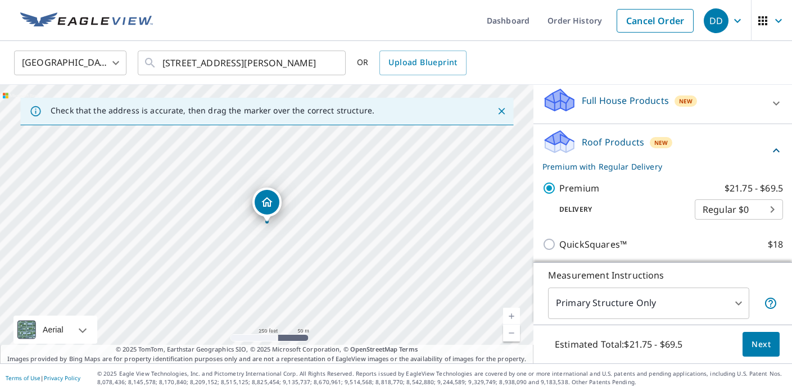
click at [775, 342] on button "Next" at bounding box center [760, 344] width 37 height 25
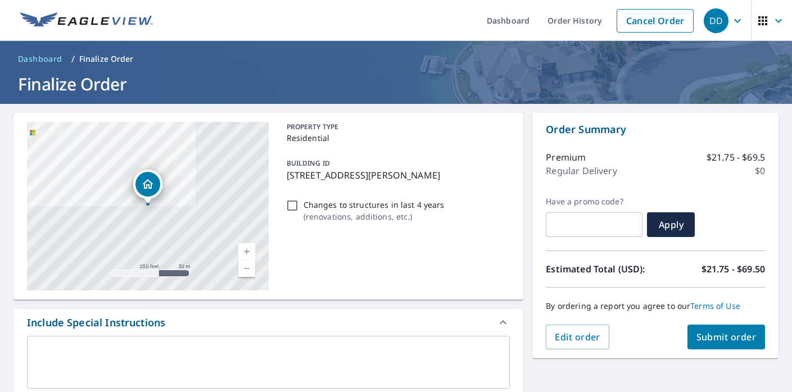
click at [708, 341] on span "Submit order" at bounding box center [726, 337] width 60 height 12
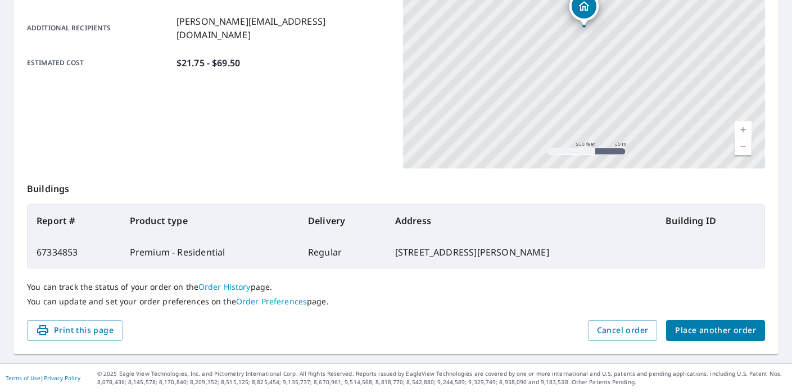
scroll to position [269, 0]
click at [695, 332] on span "Place another order" at bounding box center [715, 331] width 81 height 14
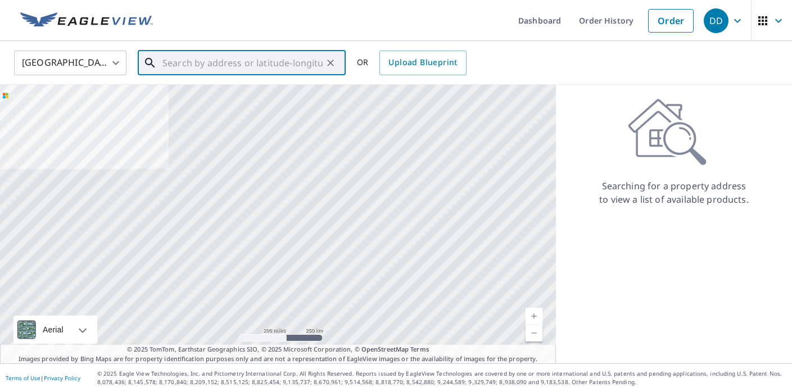
click at [214, 62] on input "text" at bounding box center [242, 62] width 160 height 31
paste input "[STREET_ADDRESS]"
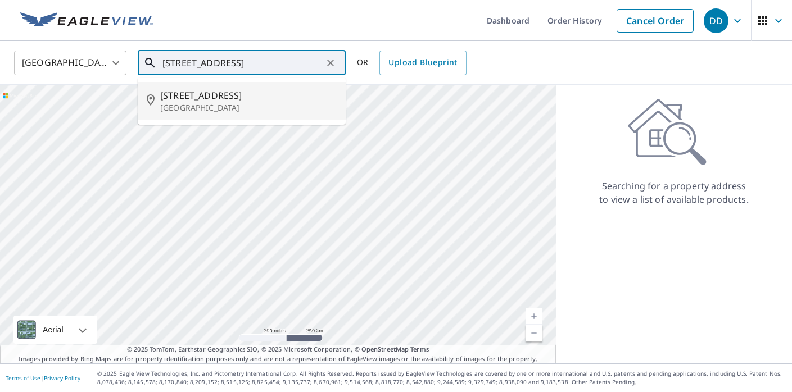
click at [229, 94] on span "[STREET_ADDRESS]" at bounding box center [248, 95] width 176 height 13
type input "[STREET_ADDRESS]"
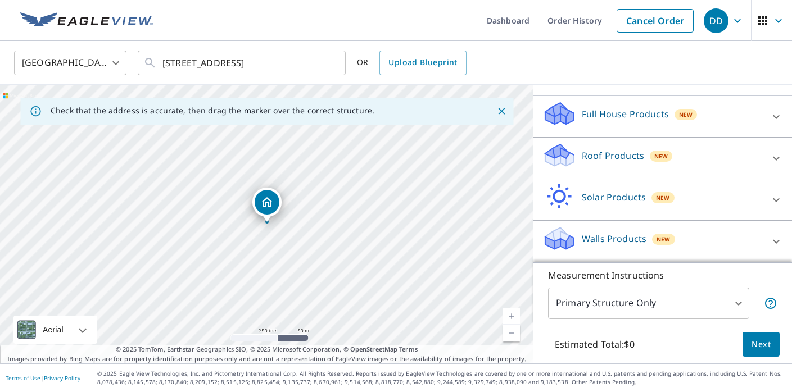
scroll to position [105, 0]
click at [628, 170] on div "Roof Products New" at bounding box center [652, 158] width 220 height 32
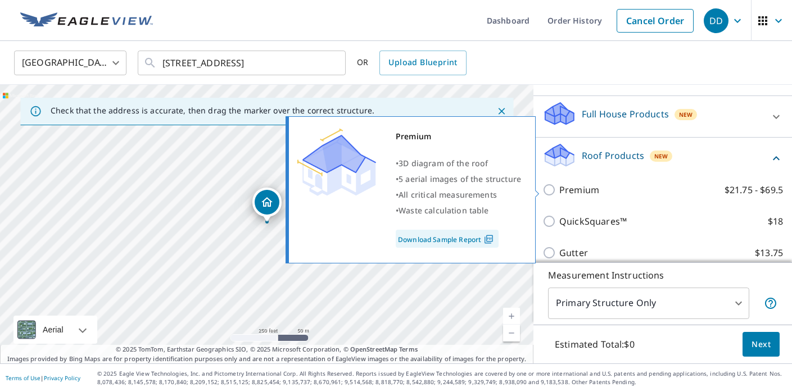
click at [581, 188] on p "Premium" at bounding box center [579, 189] width 40 height 13
click at [559, 188] on input "Premium $21.75 - $69.5" at bounding box center [550, 189] width 17 height 13
checkbox input "true"
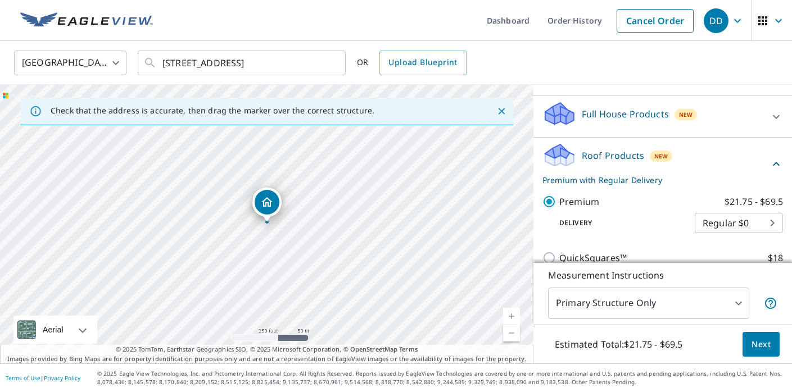
click at [747, 339] on button "Next" at bounding box center [760, 344] width 37 height 25
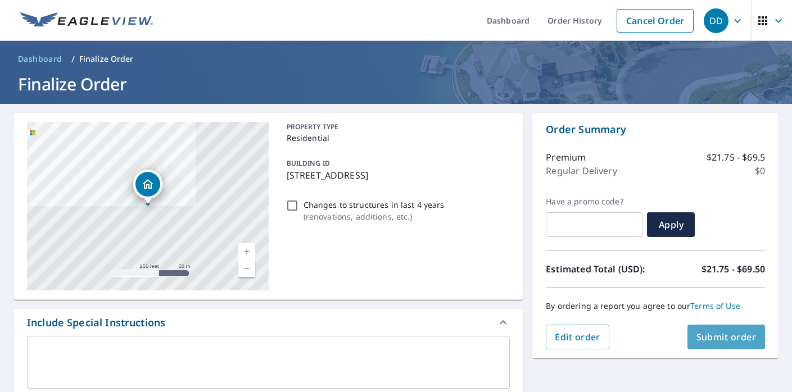
click at [723, 343] on span "Submit order" at bounding box center [726, 337] width 60 height 12
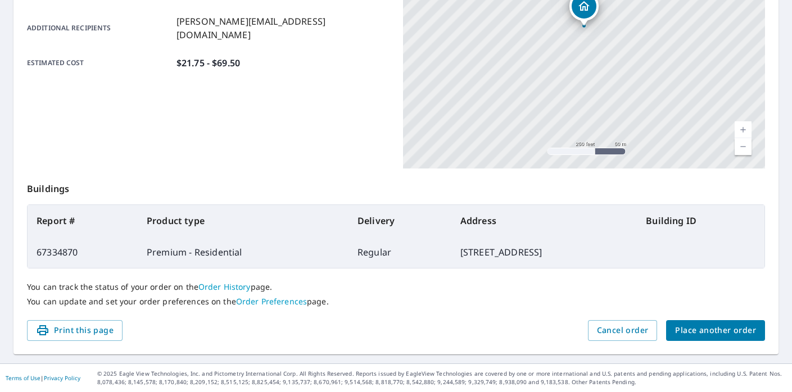
scroll to position [269, 0]
click at [711, 328] on span "Place another order" at bounding box center [715, 331] width 81 height 14
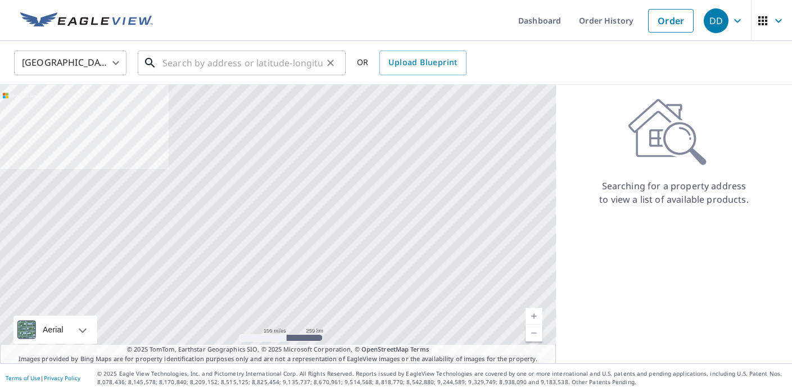
click at [283, 60] on input "text" at bounding box center [242, 62] width 160 height 31
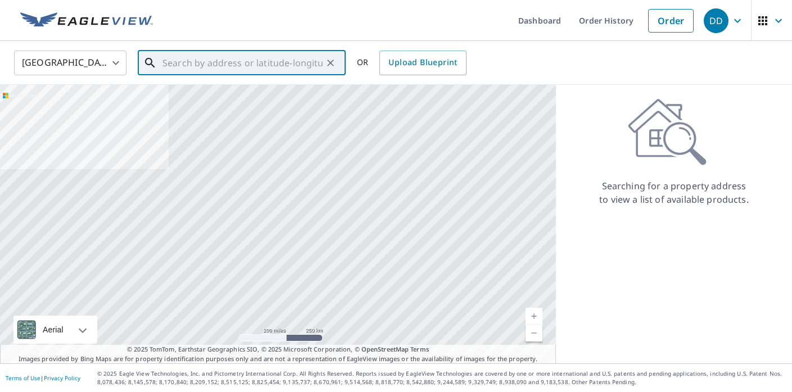
paste input "[STREET_ADDRESS][PERSON_NAME][PERSON_NAME]"
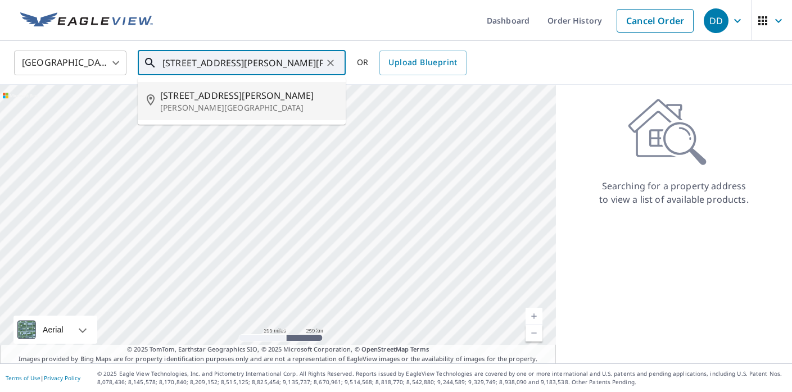
click at [286, 95] on span "[STREET_ADDRESS][PERSON_NAME]" at bounding box center [248, 95] width 176 height 13
type input "[STREET_ADDRESS][PERSON_NAME][PERSON_NAME]"
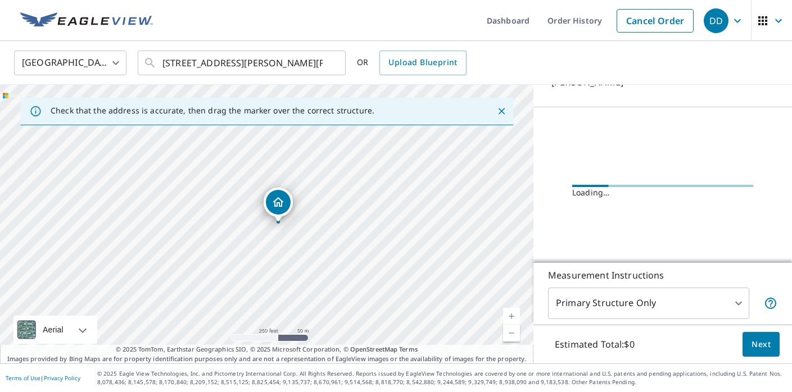
scroll to position [105, 0]
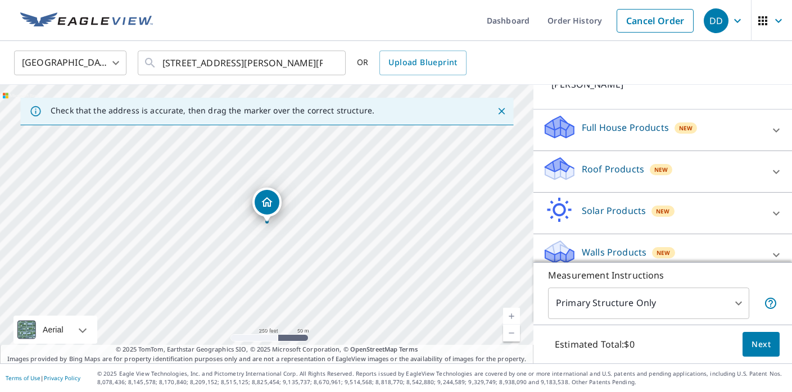
click at [599, 162] on p "Roof Products" at bounding box center [613, 168] width 62 height 13
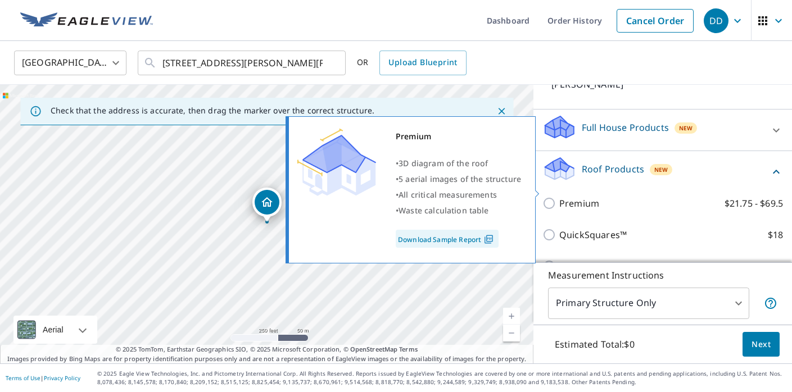
click at [567, 197] on p "Premium" at bounding box center [579, 203] width 40 height 13
click at [559, 197] on input "Premium $21.75 - $69.5" at bounding box center [550, 203] width 17 height 13
checkbox input "true"
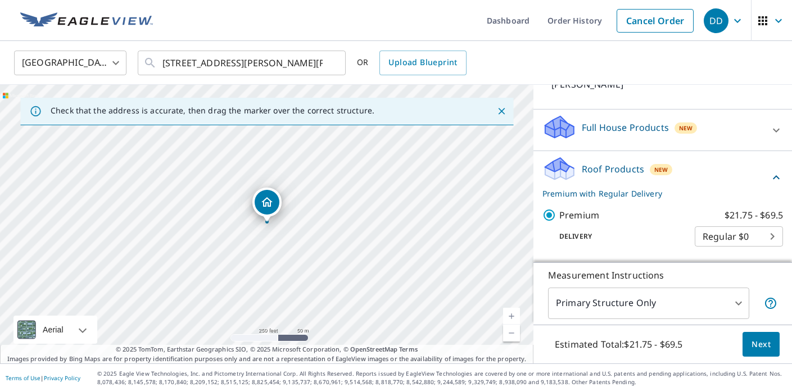
click at [772, 338] on button "Next" at bounding box center [760, 344] width 37 height 25
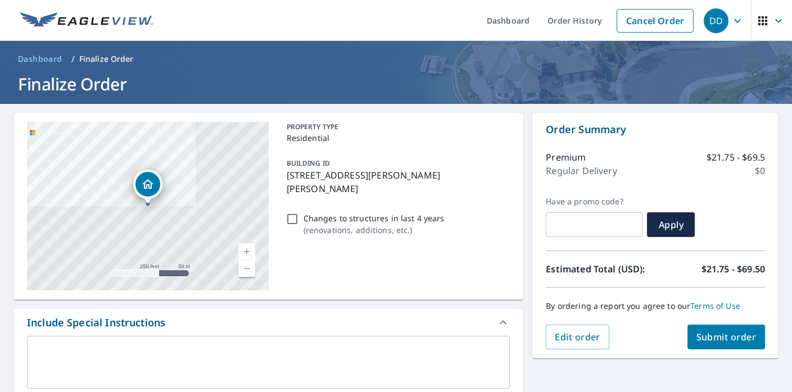
click at [737, 336] on span "Submit order" at bounding box center [726, 337] width 60 height 12
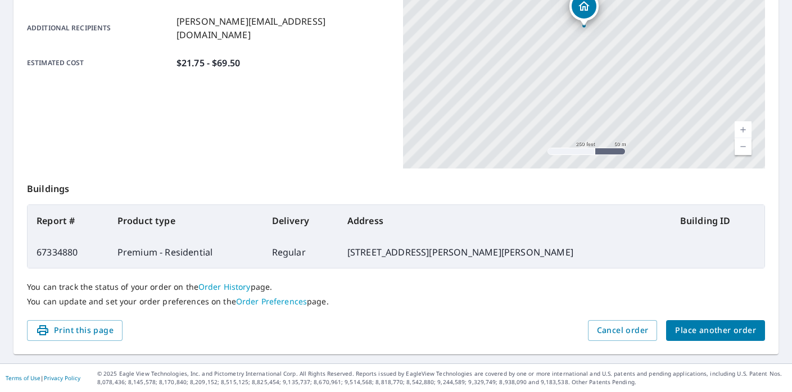
scroll to position [269, 0]
click at [724, 336] on span "Place another order" at bounding box center [715, 331] width 81 height 14
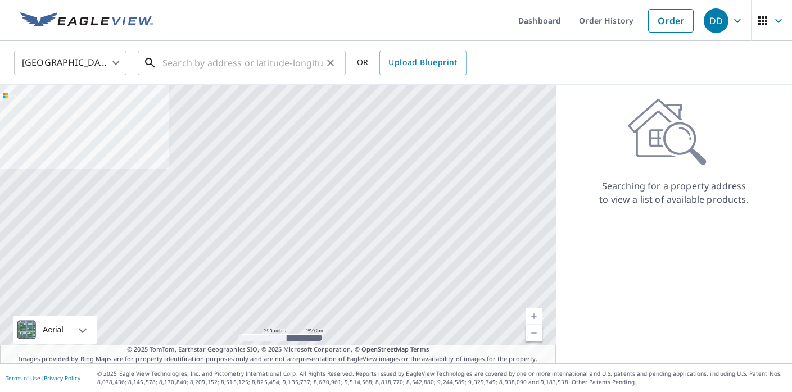
click at [215, 57] on input "text" at bounding box center [242, 62] width 160 height 31
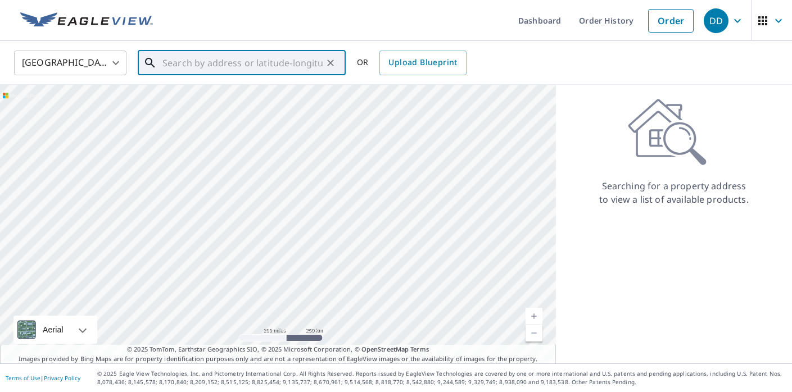
paste input "[STREET_ADDRESS][PERSON_NAME]"
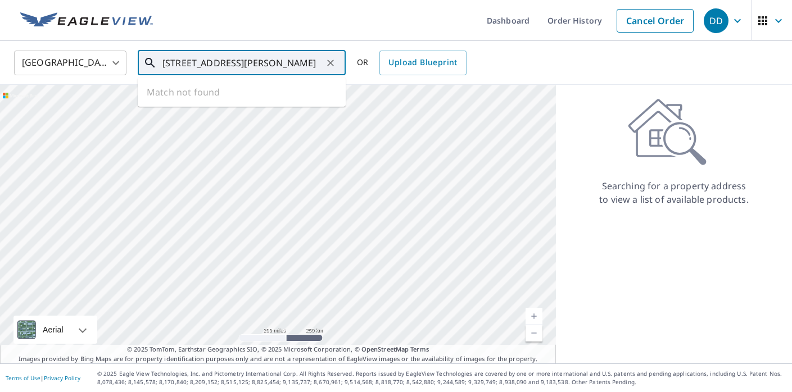
click at [232, 94] on ul "Match not found" at bounding box center [242, 92] width 208 height 29
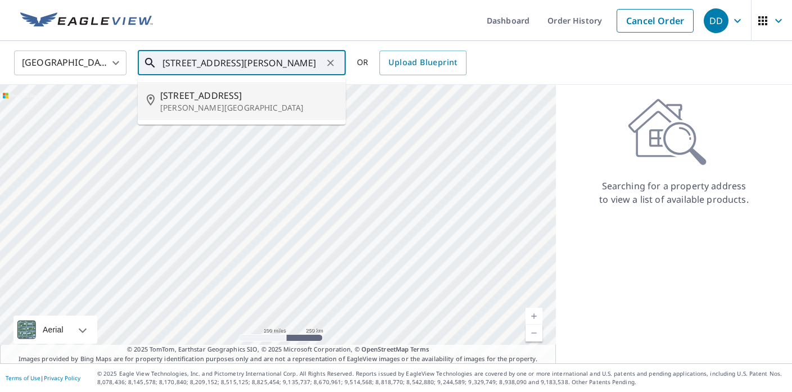
click at [232, 94] on span "[STREET_ADDRESS]" at bounding box center [248, 95] width 176 height 13
type input "[STREET_ADDRESS][PERSON_NAME]"
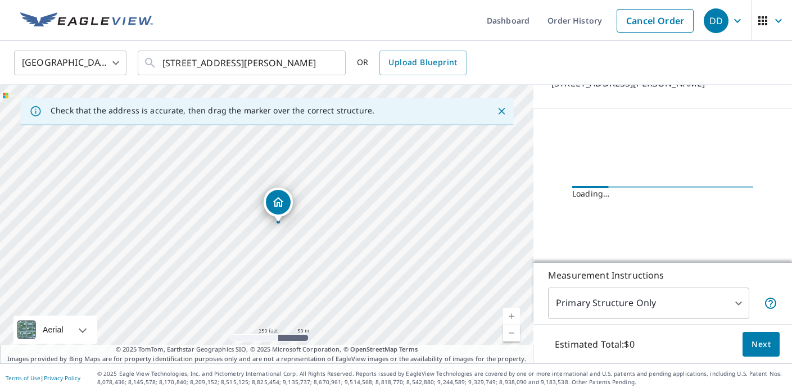
scroll to position [99, 0]
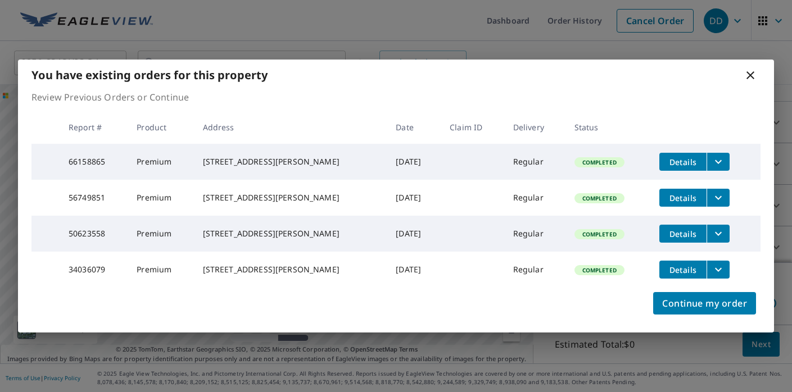
click at [749, 71] on icon at bounding box center [750, 75] width 8 height 8
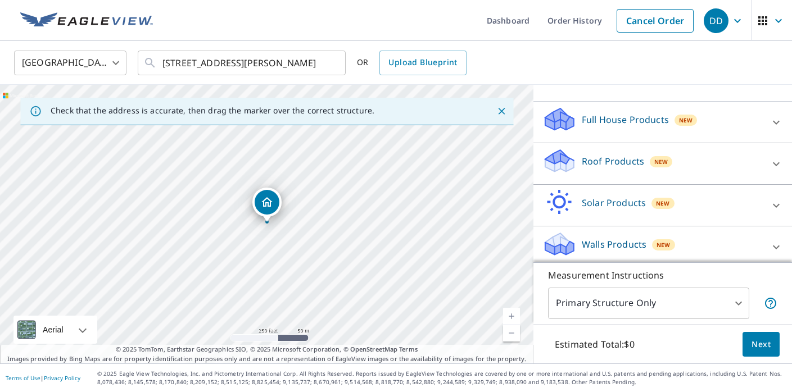
click at [642, 161] on div "Roof Products New" at bounding box center [652, 164] width 220 height 32
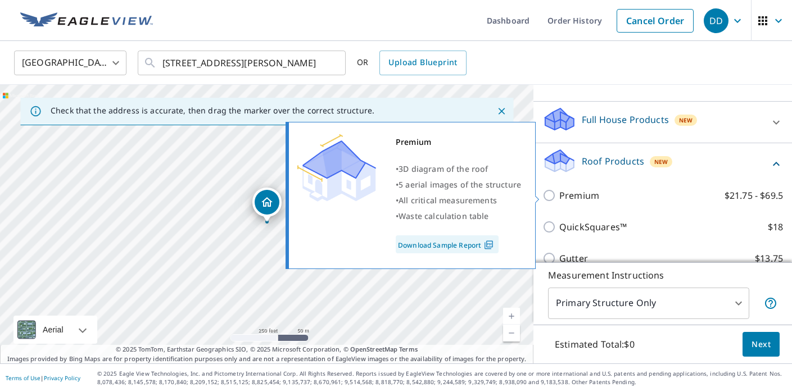
click at [567, 200] on p "Premium" at bounding box center [579, 195] width 40 height 13
click at [559, 200] on input "Premium $21.75 - $69.5" at bounding box center [550, 195] width 17 height 13
checkbox input "true"
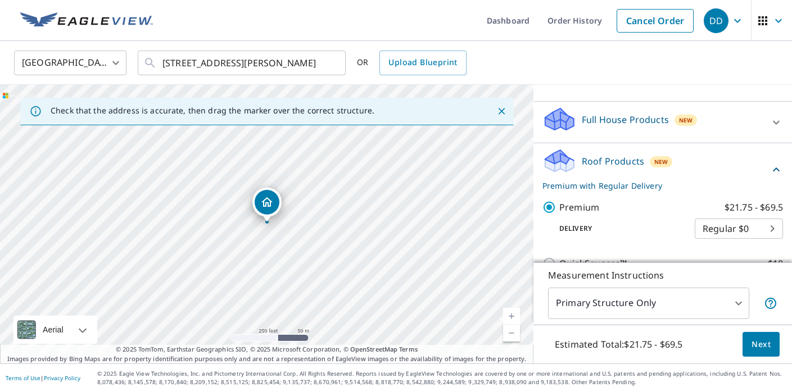
click at [762, 342] on span "Next" at bounding box center [760, 345] width 19 height 14
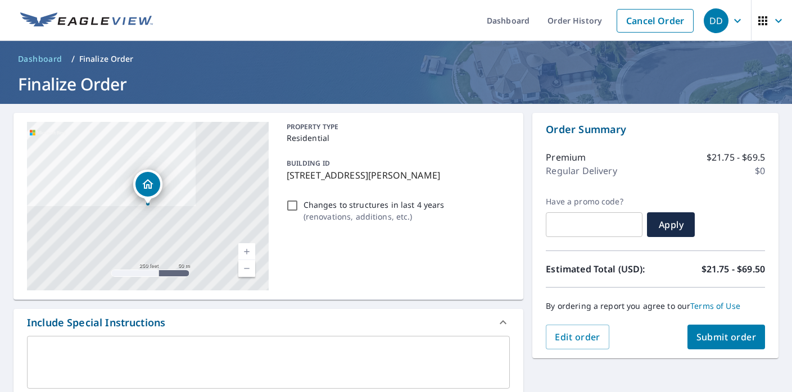
click at [704, 337] on span "Submit order" at bounding box center [726, 337] width 60 height 12
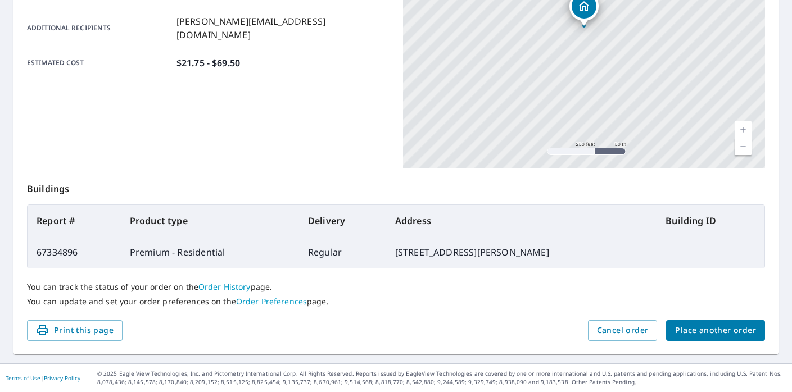
scroll to position [270, 0]
click at [710, 329] on span "Place another order" at bounding box center [715, 331] width 81 height 14
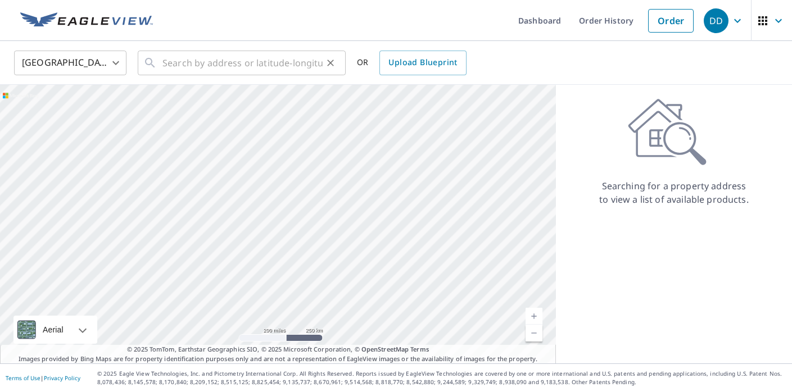
drag, startPoint x: 418, startPoint y: 99, endPoint x: 293, endPoint y: 62, distance: 130.6
click at [293, 62] on div "United States US ​ ​ OR Upload Blueprint Aerial Road A standard road map Aerial…" at bounding box center [396, 202] width 792 height 323
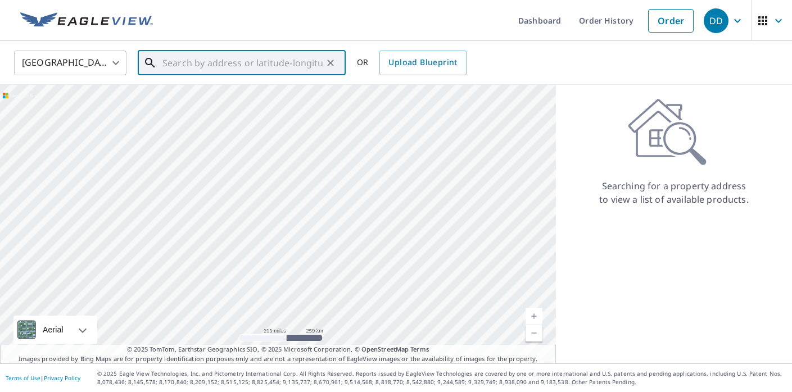
click at [293, 62] on input "text" at bounding box center [242, 62] width 160 height 31
paste input "[STREET_ADDRESS]"
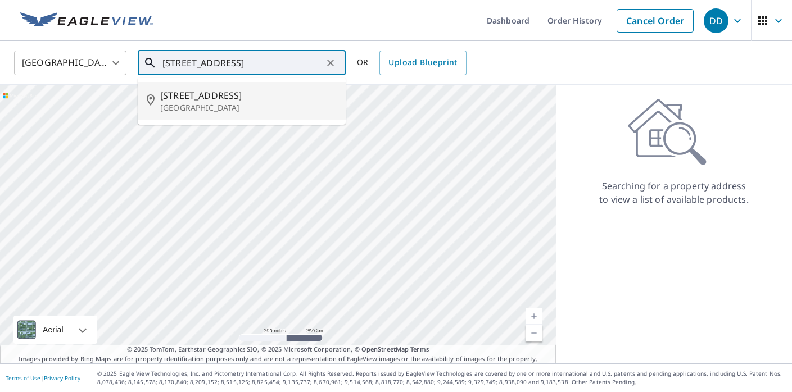
click at [282, 92] on span "[STREET_ADDRESS]" at bounding box center [248, 95] width 176 height 13
type input "[STREET_ADDRESS]"
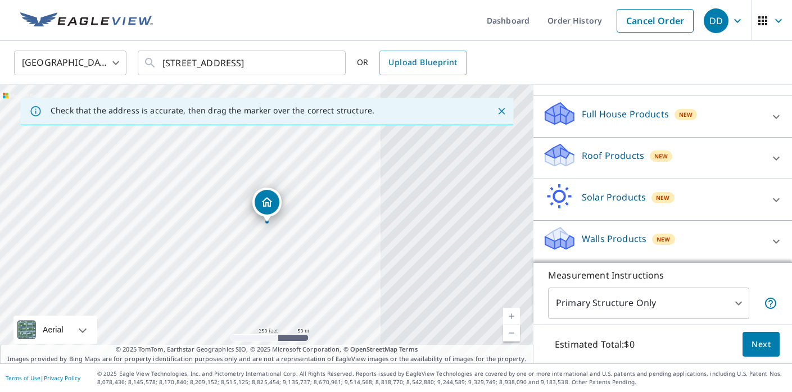
scroll to position [105, 0]
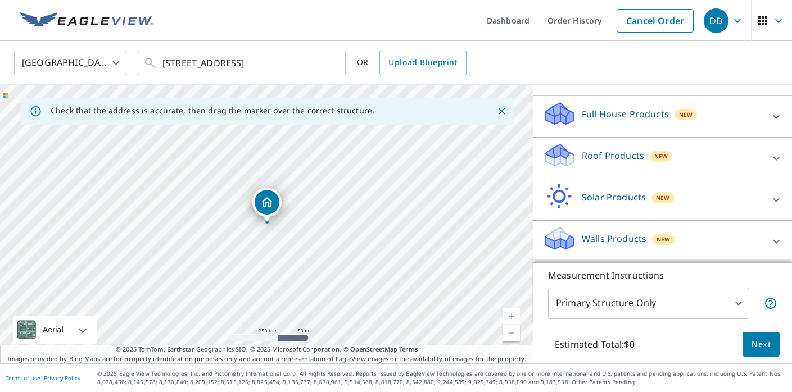
click at [605, 152] on p "Roof Products" at bounding box center [613, 155] width 62 height 13
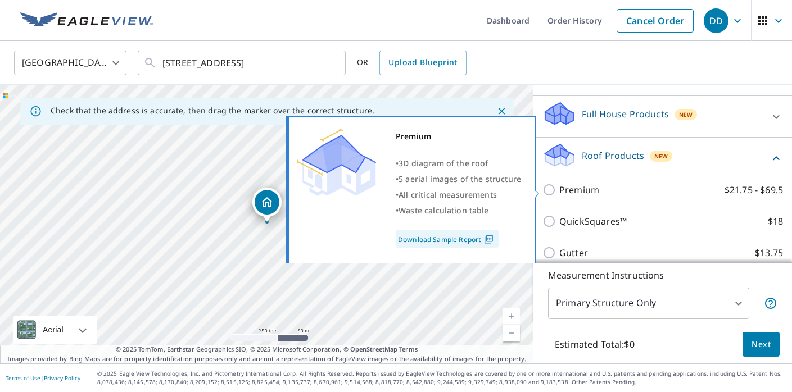
click at [570, 186] on p "Premium" at bounding box center [579, 189] width 40 height 13
click at [559, 186] on input "Premium $21.75 - $69.5" at bounding box center [550, 189] width 17 height 13
checkbox input "true"
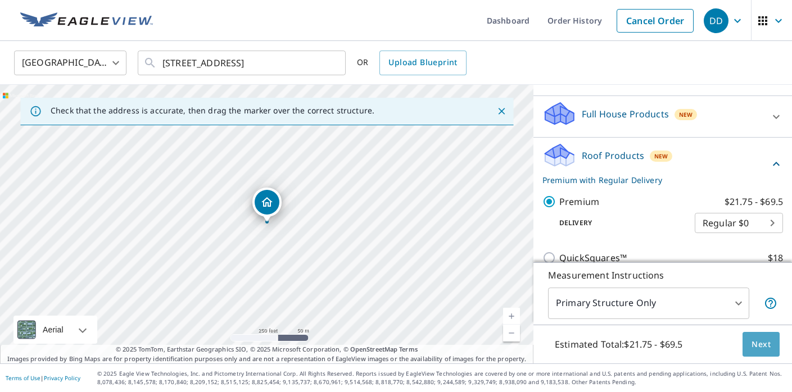
click at [774, 338] on button "Next" at bounding box center [760, 344] width 37 height 25
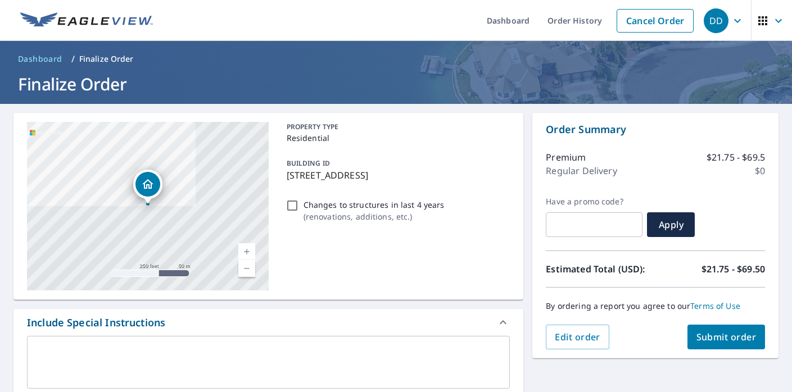
click at [709, 334] on span "Submit order" at bounding box center [726, 337] width 60 height 12
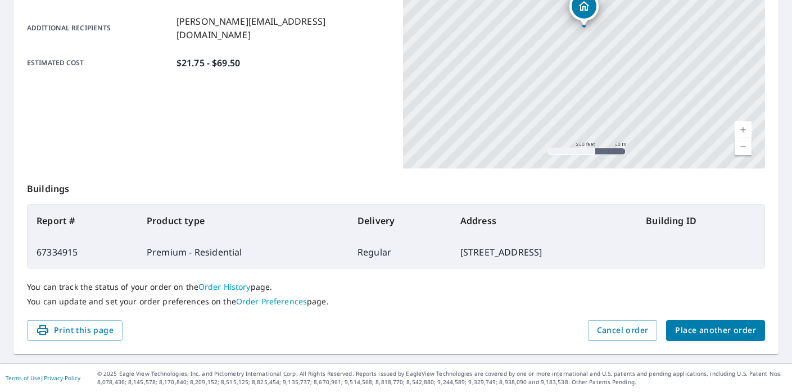
scroll to position [269, 0]
click at [698, 334] on span "Place another order" at bounding box center [715, 331] width 81 height 14
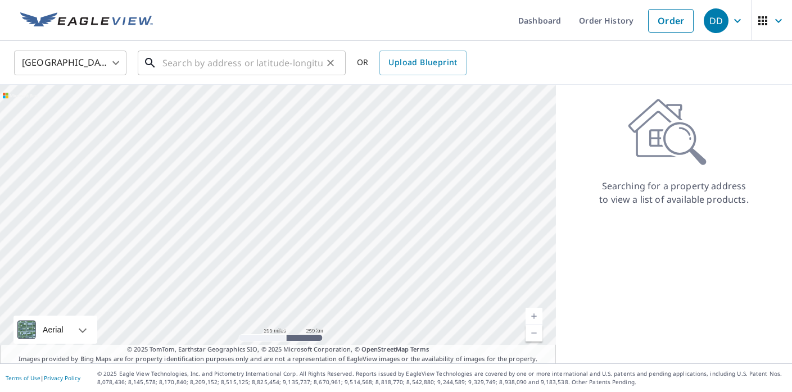
click at [296, 62] on input "text" at bounding box center [242, 62] width 160 height 31
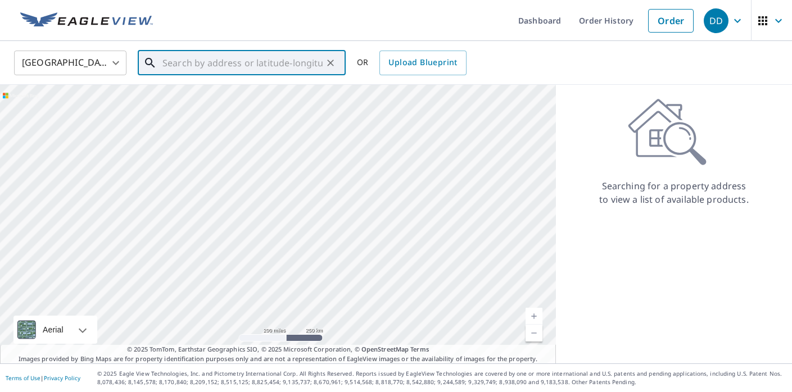
paste input "[STREET_ADDRESS]"
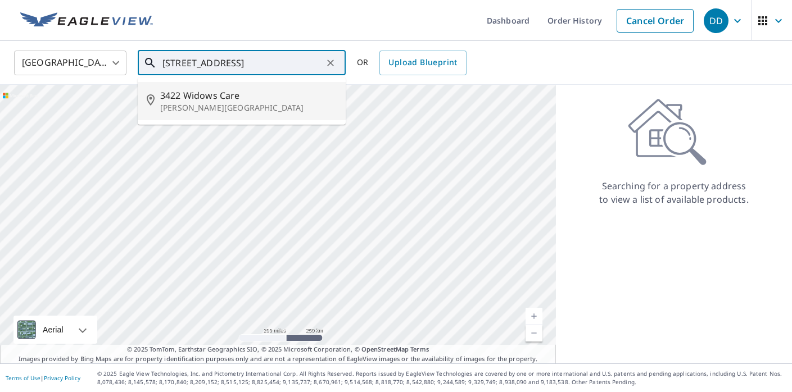
click at [297, 92] on span "3422 Widows Care" at bounding box center [248, 95] width 176 height 13
type input "[STREET_ADDRESS]"
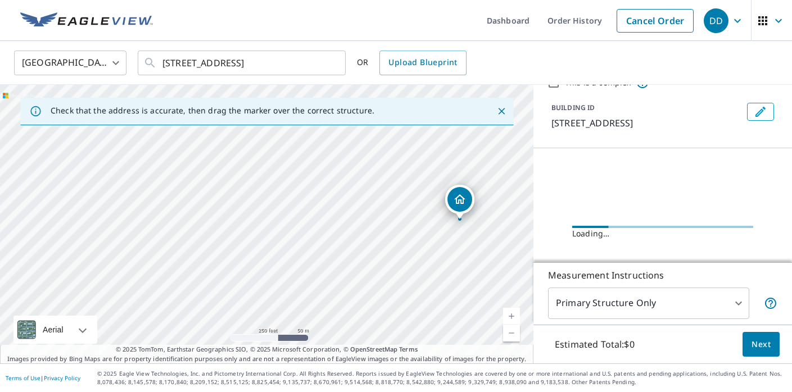
scroll to position [60, 0]
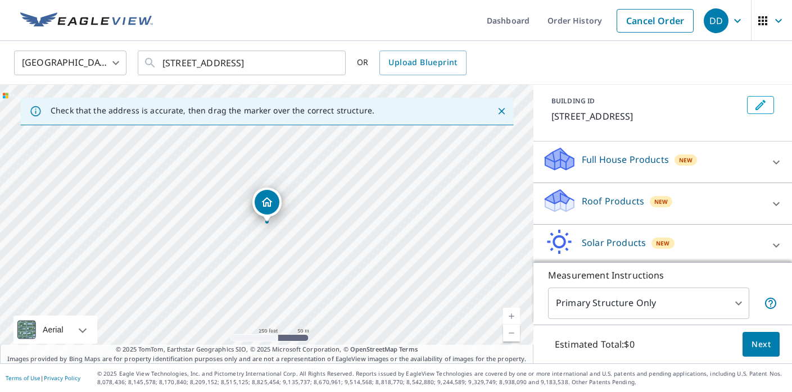
click at [606, 191] on div "Roof Products New" at bounding box center [652, 204] width 220 height 32
click at [558, 239] on input "Premium $21.75 - $69.5" at bounding box center [550, 235] width 17 height 13
checkbox input "true"
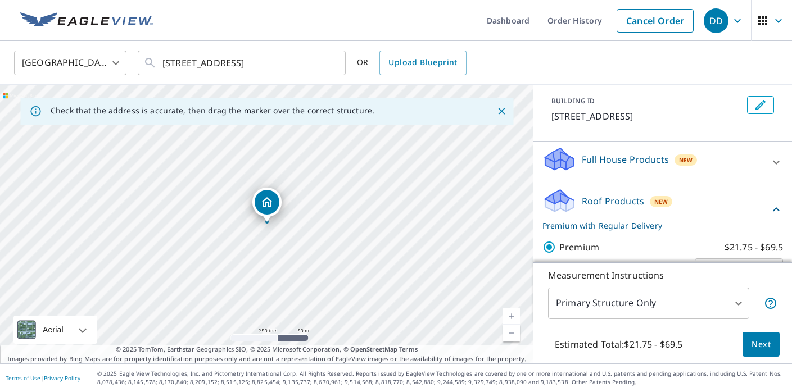
click at [752, 341] on span "Next" at bounding box center [760, 345] width 19 height 14
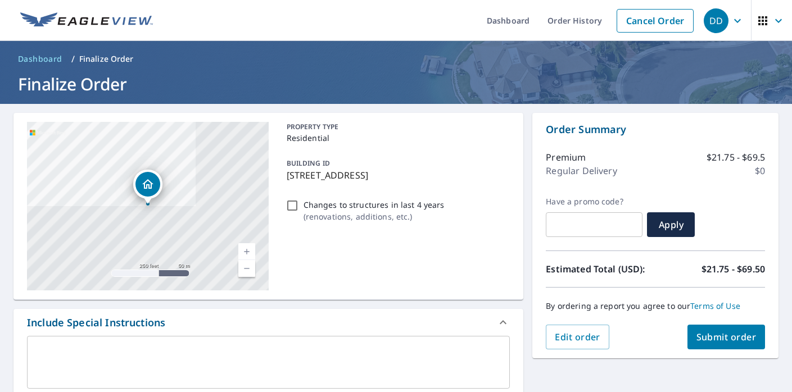
click at [732, 348] on button "Submit order" at bounding box center [726, 337] width 78 height 25
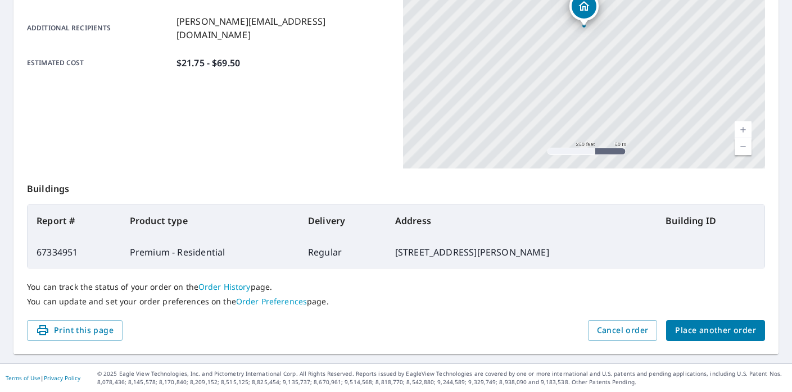
click at [702, 319] on div "You can track the status of your order on the Order History page. You can updat…" at bounding box center [396, 295] width 738 height 52
click at [702, 332] on span "Place another order" at bounding box center [715, 331] width 81 height 14
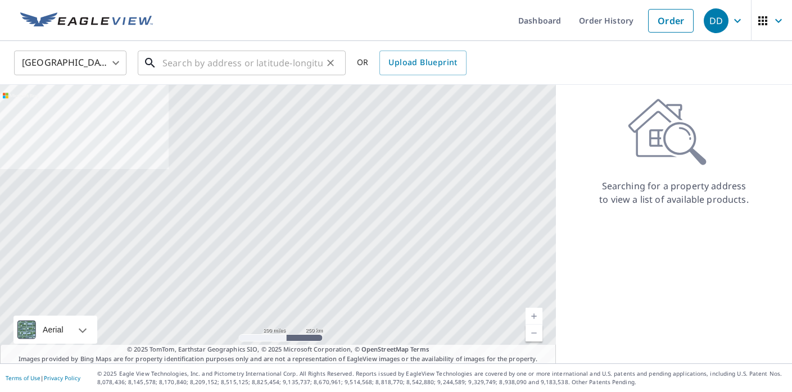
click at [273, 71] on input "text" at bounding box center [242, 62] width 160 height 31
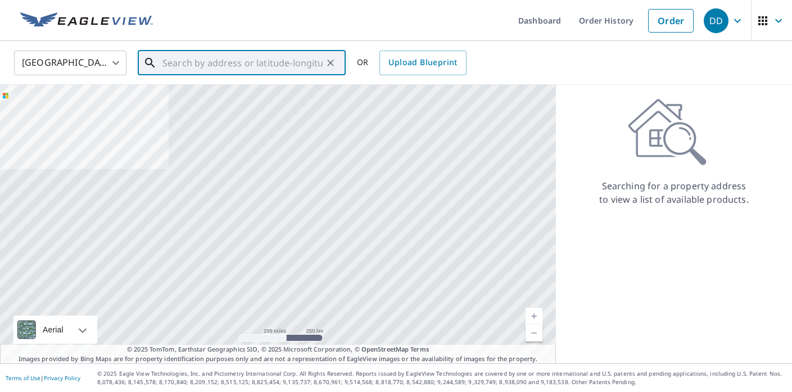
paste input "[STREET_ADDRESS]"
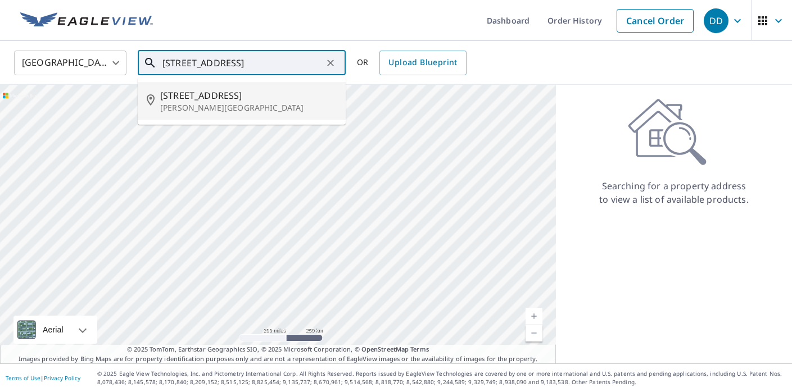
click at [277, 91] on span "[STREET_ADDRESS]" at bounding box center [248, 95] width 176 height 13
type input "[STREET_ADDRESS]"
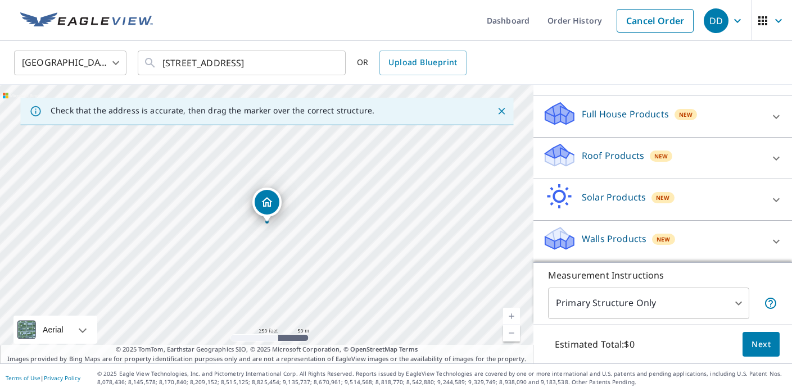
scroll to position [105, 0]
click at [612, 158] on p "Roof Products" at bounding box center [613, 155] width 62 height 13
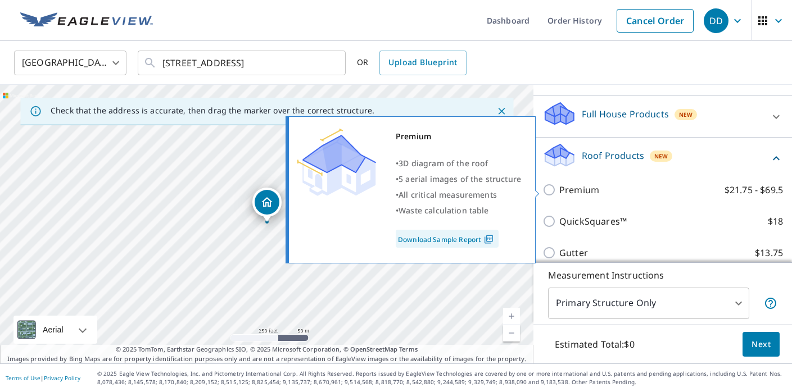
click at [580, 190] on p "Premium" at bounding box center [579, 189] width 40 height 13
click at [559, 190] on input "Premium $21.75 - $69.5" at bounding box center [550, 189] width 17 height 13
checkbox input "true"
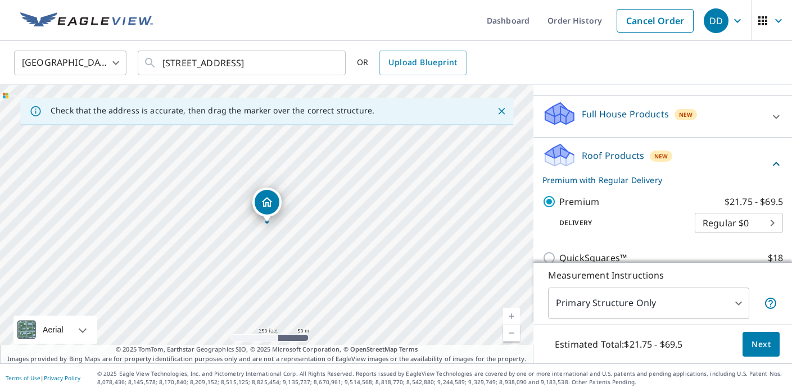
click at [756, 348] on span "Next" at bounding box center [760, 345] width 19 height 14
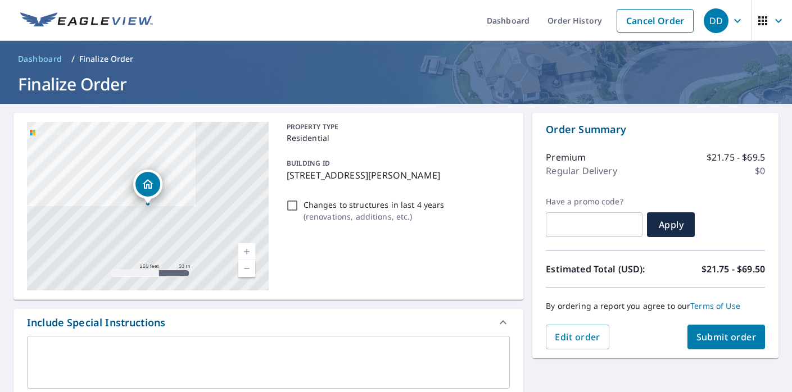
click at [724, 344] on button "Submit order" at bounding box center [726, 337] width 78 height 25
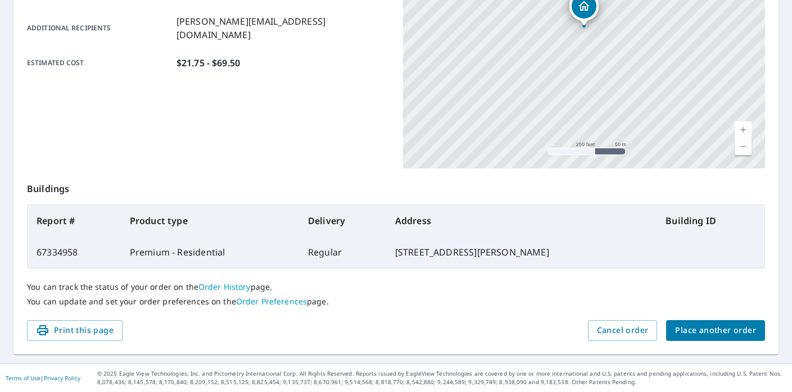
scroll to position [269, 0]
click at [689, 337] on span "Place another order" at bounding box center [715, 331] width 81 height 14
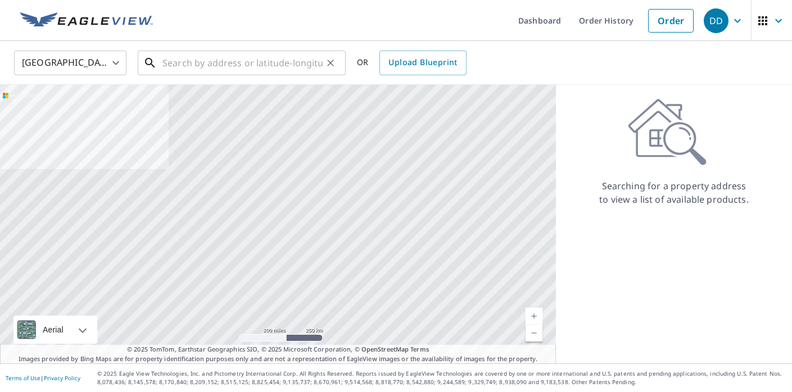
click at [206, 60] on input "text" at bounding box center [242, 62] width 160 height 31
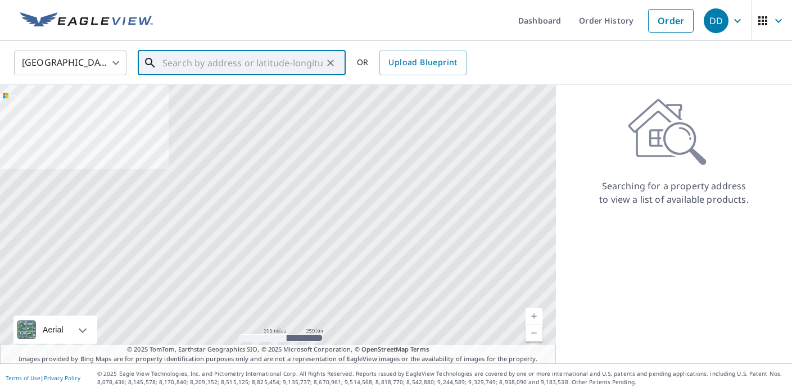
paste input "[STREET_ADDRESS][PERSON_NAME]"
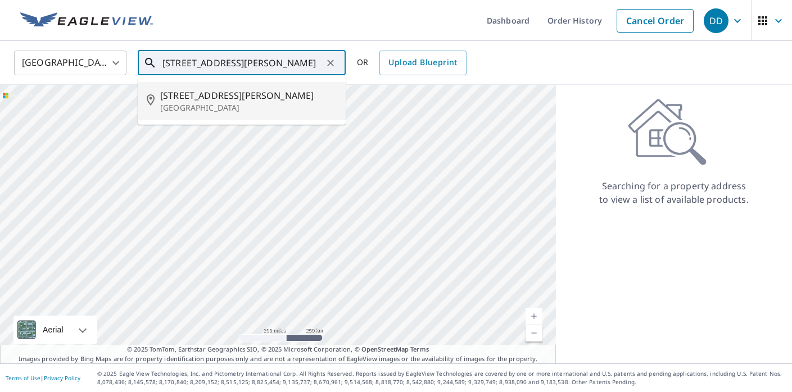
click at [229, 101] on span "[STREET_ADDRESS][PERSON_NAME]" at bounding box center [248, 95] width 176 height 13
type input "[STREET_ADDRESS][PERSON_NAME]"
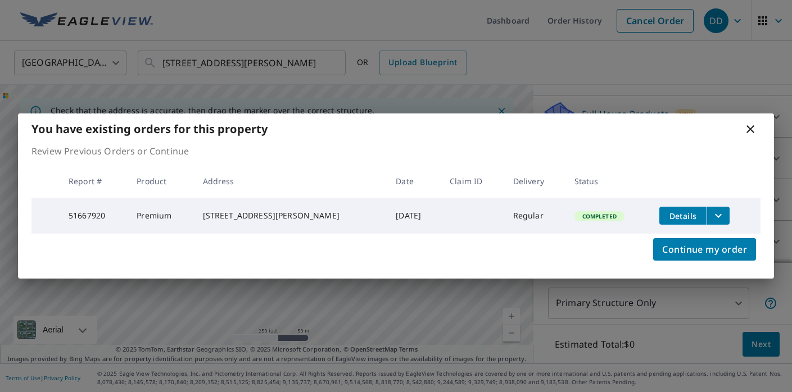
click at [749, 126] on icon at bounding box center [750, 129] width 8 height 8
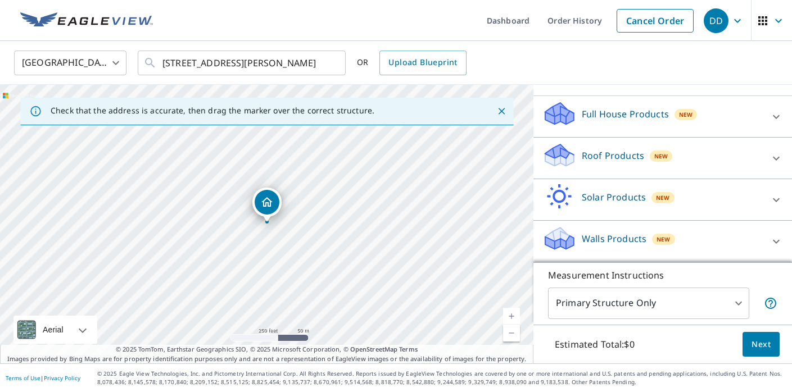
click at [632, 157] on p "Roof Products" at bounding box center [613, 155] width 62 height 13
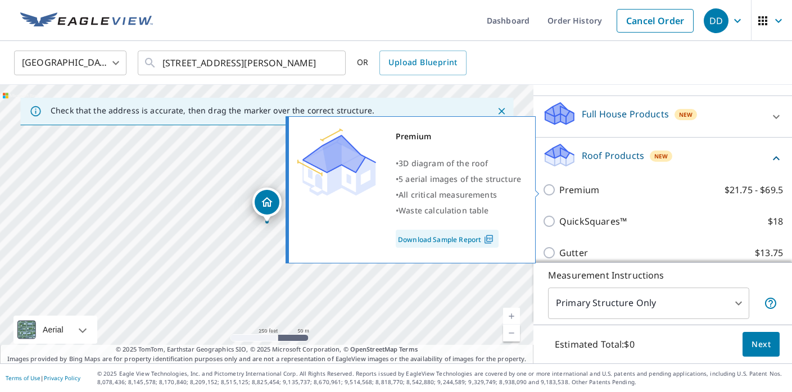
click at [564, 188] on p "Premium" at bounding box center [579, 189] width 40 height 13
click at [559, 188] on input "Premium $21.75 - $69.5" at bounding box center [550, 189] width 17 height 13
checkbox input "true"
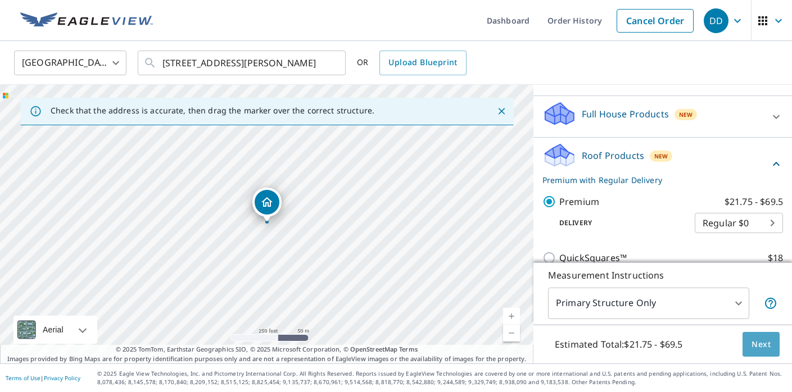
click at [773, 346] on button "Next" at bounding box center [760, 344] width 37 height 25
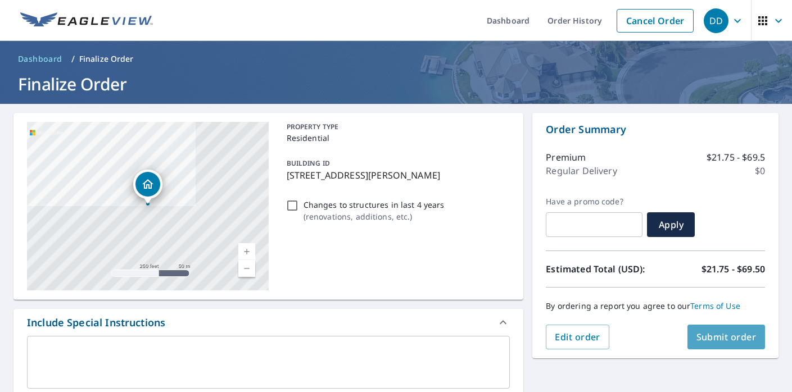
click at [724, 345] on button "Submit order" at bounding box center [726, 337] width 78 height 25
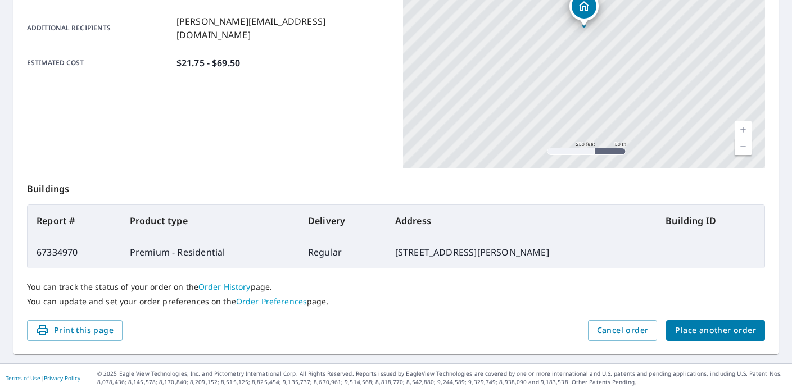
scroll to position [269, 0]
click at [698, 330] on span "Place another order" at bounding box center [715, 331] width 81 height 14
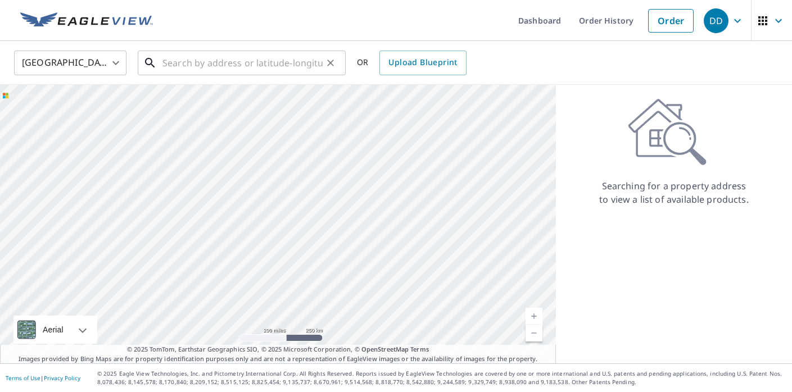
click at [295, 69] on input "text" at bounding box center [242, 62] width 160 height 31
paste input "[STREET_ADDRESS]"
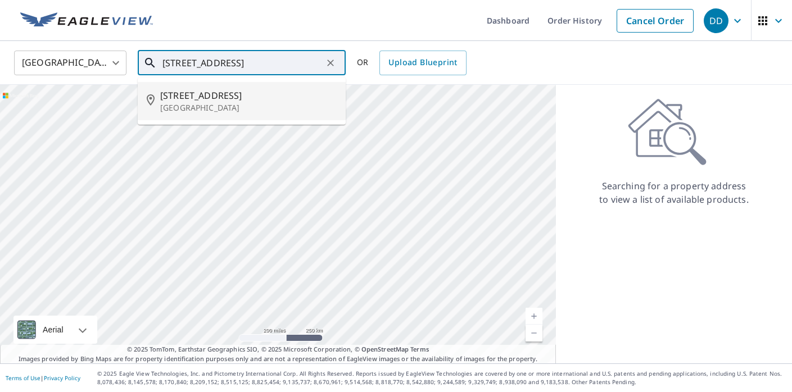
click at [292, 84] on li "[STREET_ADDRESS]" at bounding box center [242, 101] width 208 height 38
type input "[STREET_ADDRESS]"
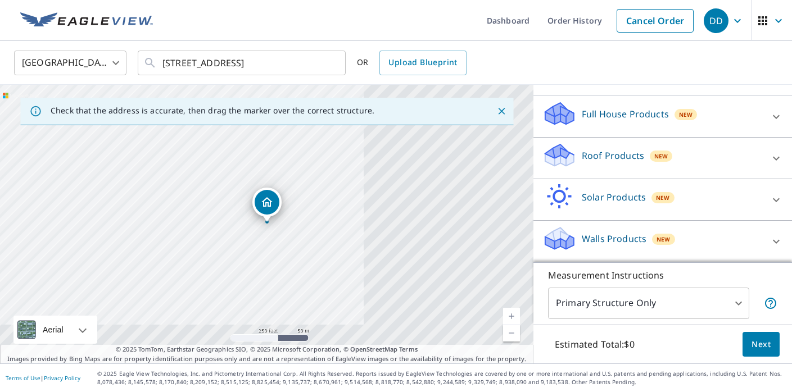
scroll to position [105, 0]
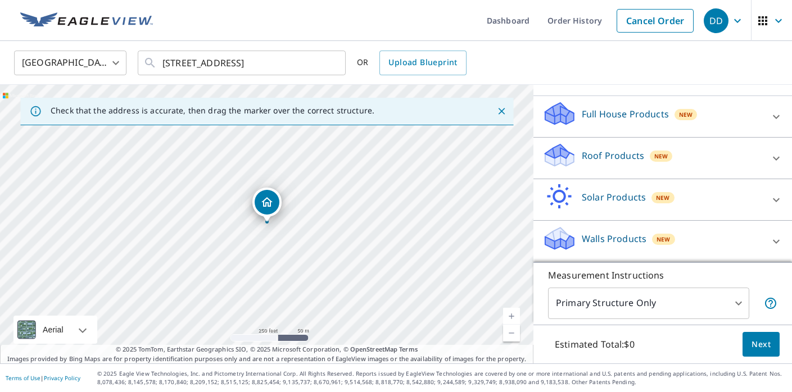
click at [631, 166] on div "Roof Products New" at bounding box center [652, 158] width 220 height 32
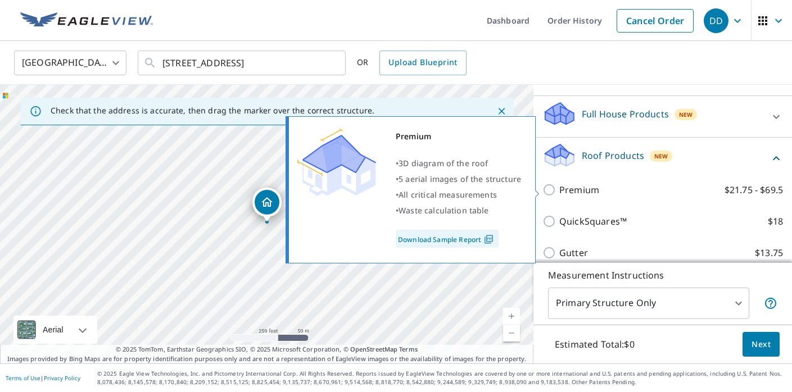
click at [579, 189] on p "Premium" at bounding box center [579, 189] width 40 height 13
click at [559, 189] on input "Premium $21.75 - $69.5" at bounding box center [550, 189] width 17 height 13
checkbox input "true"
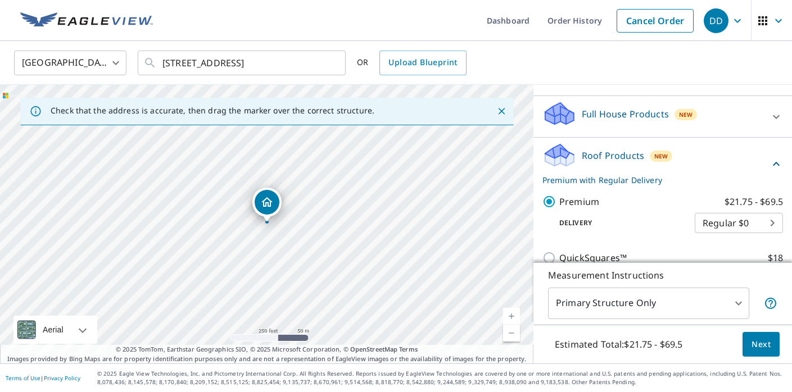
click at [755, 338] on button "Next" at bounding box center [760, 344] width 37 height 25
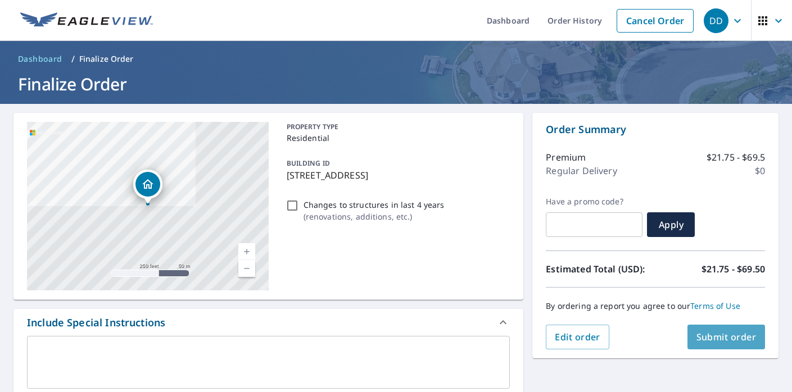
click at [695, 329] on button "Submit order" at bounding box center [726, 337] width 78 height 25
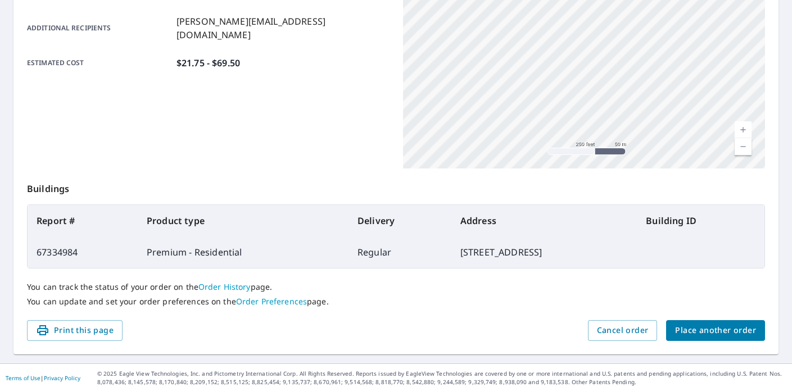
scroll to position [269, 0]
click at [726, 336] on span "Place another order" at bounding box center [715, 331] width 81 height 14
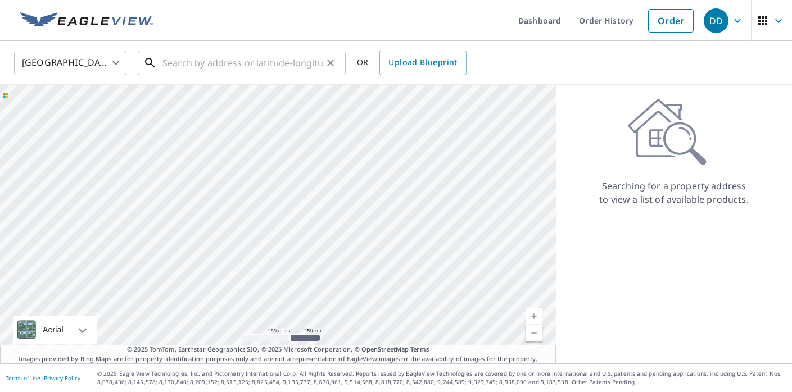
click at [238, 63] on input "text" at bounding box center [242, 62] width 160 height 31
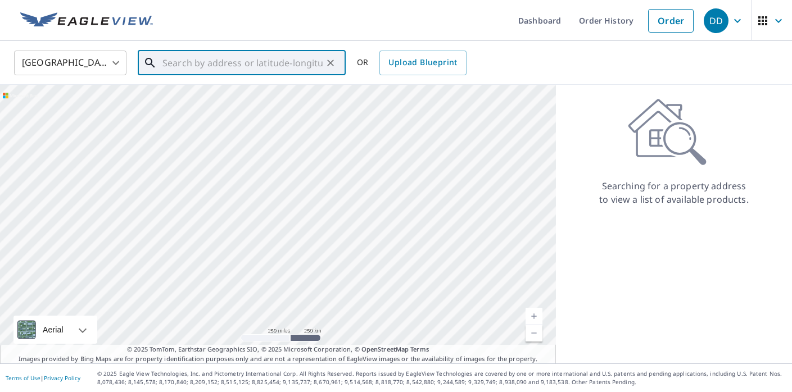
paste input "[STREET_ADDRESS]"
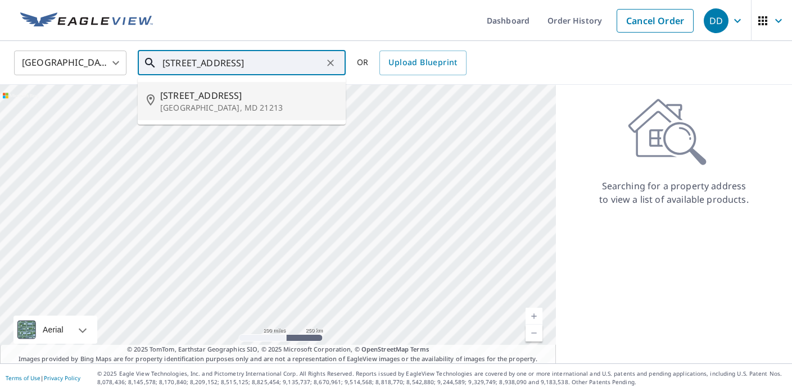
click at [242, 99] on span "[STREET_ADDRESS]" at bounding box center [248, 95] width 176 height 13
type input "[STREET_ADDRESS]"
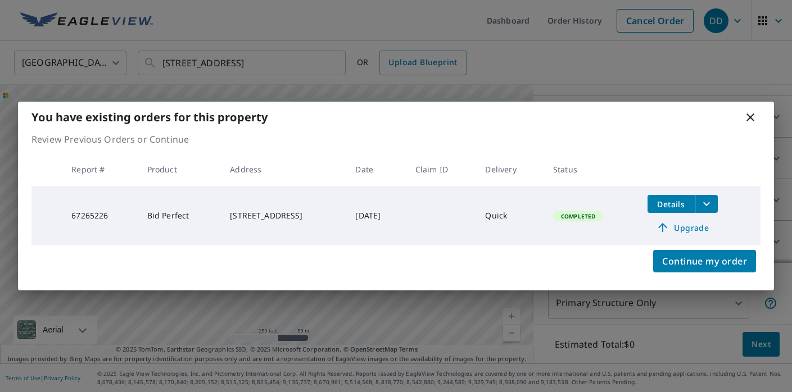
scroll to position [105, 0]
click at [750, 119] on icon at bounding box center [750, 118] width 8 height 8
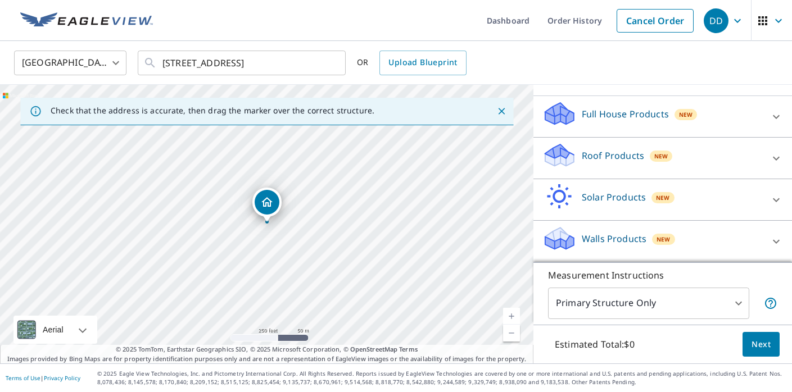
click at [633, 166] on div "Roof Products New" at bounding box center [652, 158] width 220 height 32
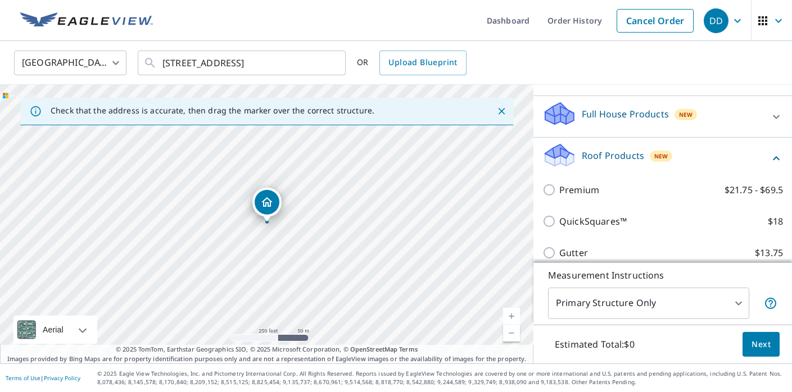
click at [556, 191] on input "Premium $21.75 - $69.5" at bounding box center [550, 189] width 17 height 13
checkbox input "true"
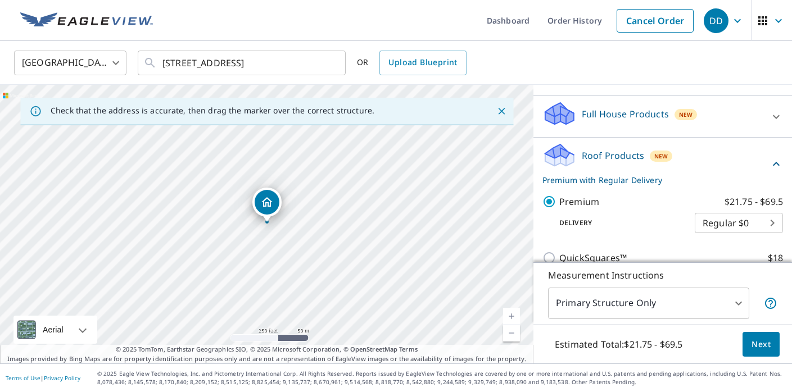
click at [745, 341] on button "Next" at bounding box center [760, 344] width 37 height 25
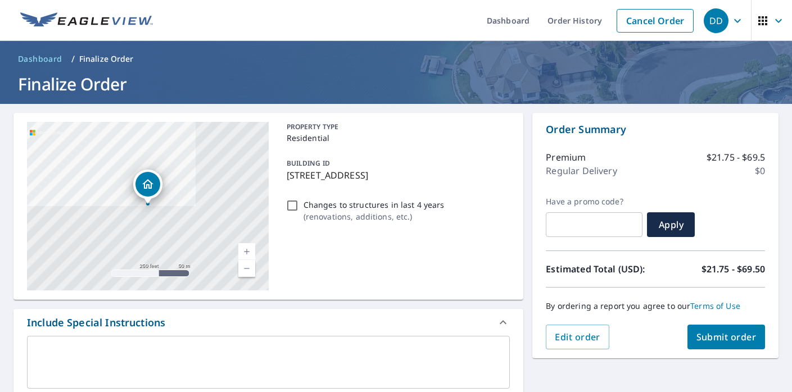
click at [707, 338] on span "Submit order" at bounding box center [726, 337] width 60 height 12
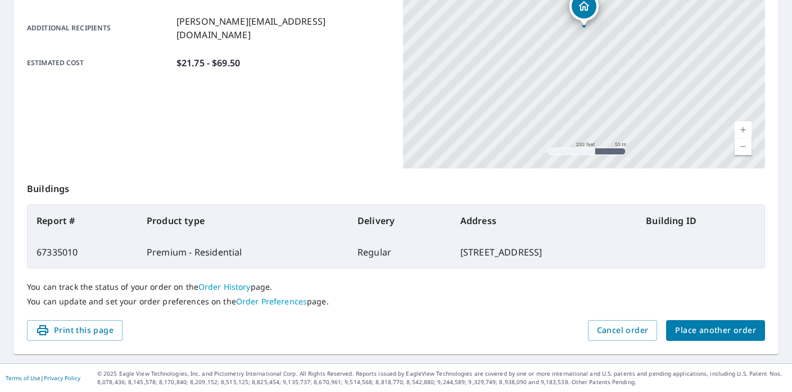
scroll to position [269, 0]
click at [690, 325] on span "Place another order" at bounding box center [715, 331] width 81 height 14
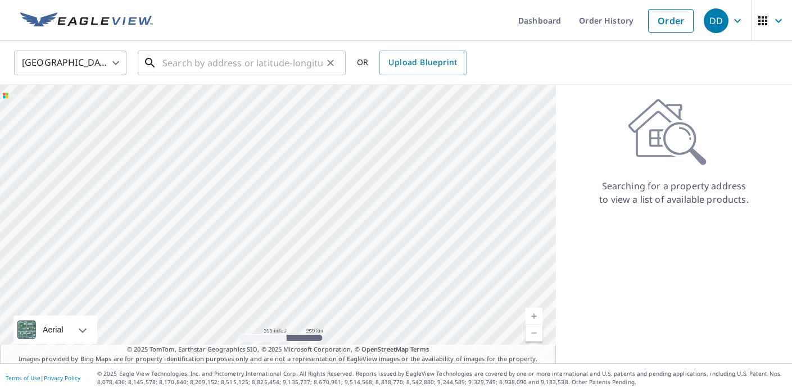
click at [250, 75] on div "​" at bounding box center [242, 63] width 208 height 25
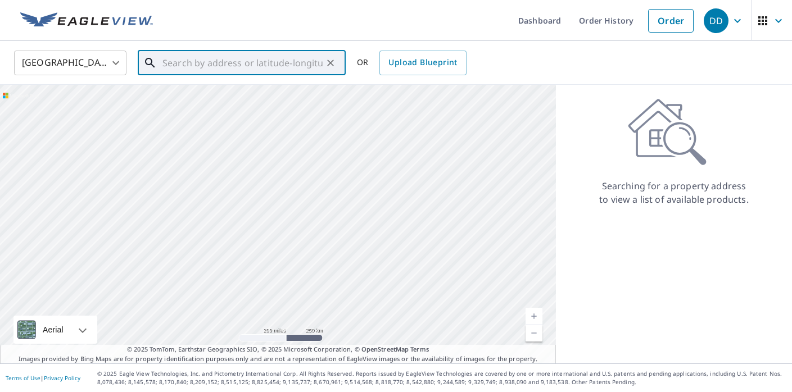
paste input "[STREET_ADDRESS][PERSON_NAME]"
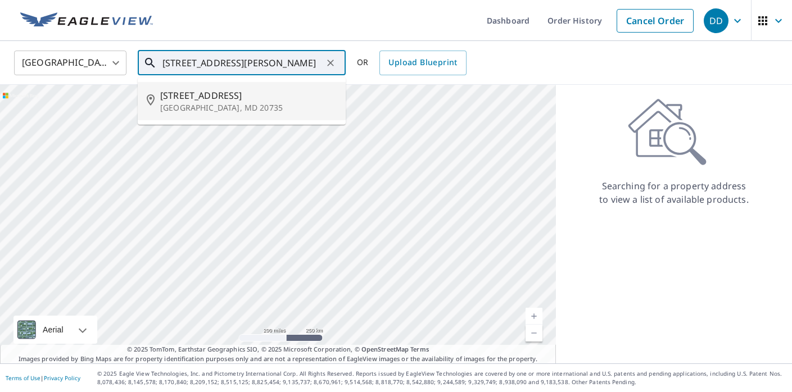
click at [252, 87] on li "[STREET_ADDRESS][PERSON_NAME]" at bounding box center [242, 101] width 208 height 38
type input "[STREET_ADDRESS][PERSON_NAME]"
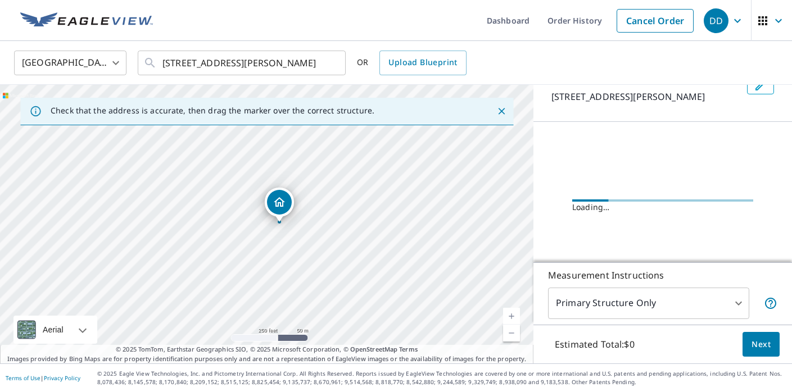
scroll to position [97, 0]
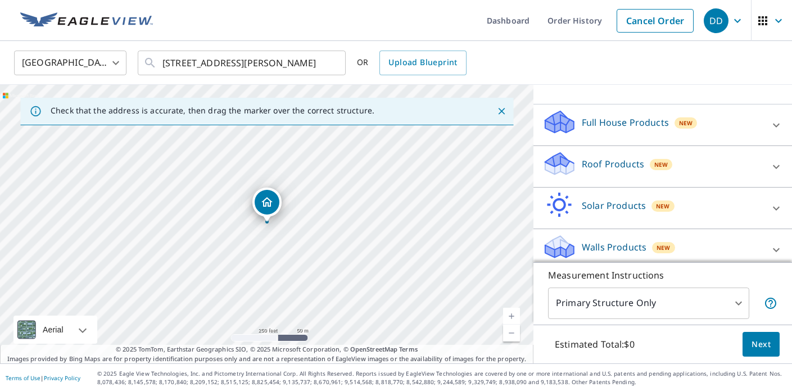
click at [635, 173] on div "Roof Products New" at bounding box center [652, 167] width 220 height 32
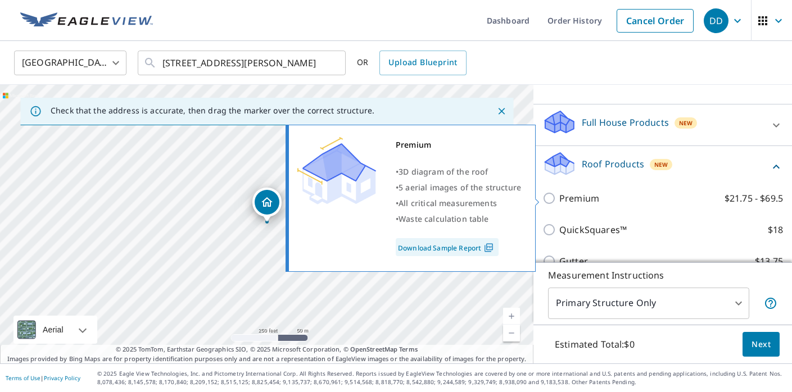
click at [576, 197] on p "Premium" at bounding box center [579, 198] width 40 height 13
click at [559, 197] on input "Premium $21.75 - $69.5" at bounding box center [550, 198] width 17 height 13
checkbox input "true"
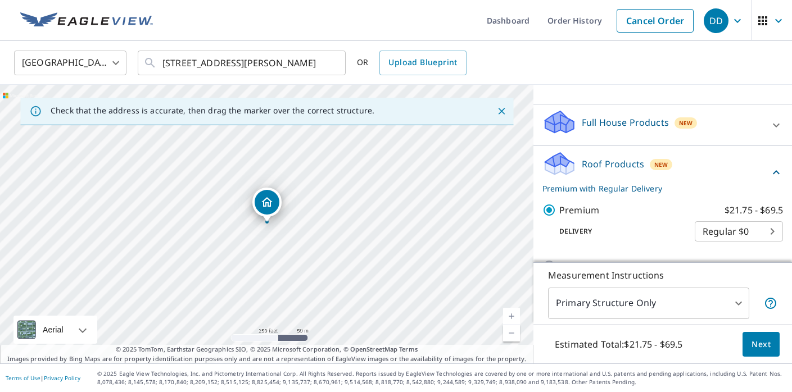
click at [756, 337] on button "Next" at bounding box center [760, 344] width 37 height 25
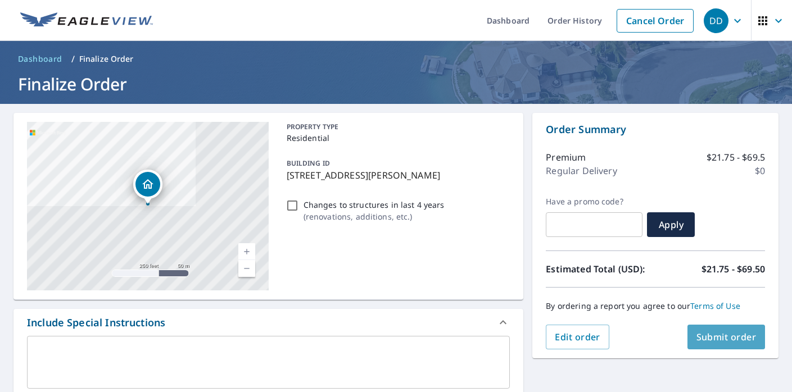
click at [701, 342] on span "Submit order" at bounding box center [726, 337] width 60 height 12
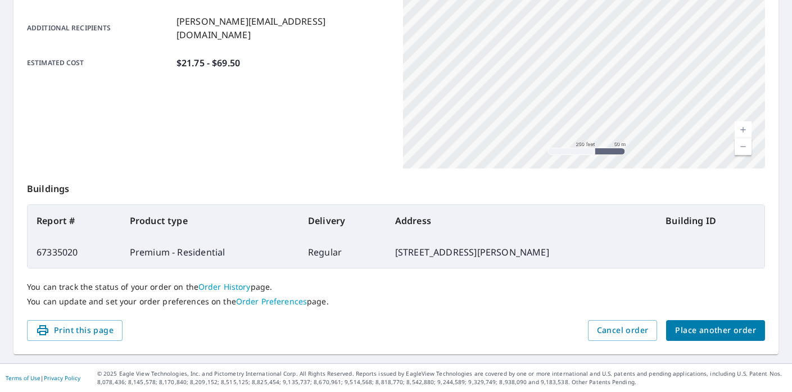
scroll to position [269, 0]
click at [726, 330] on span "Place another order" at bounding box center [715, 331] width 81 height 14
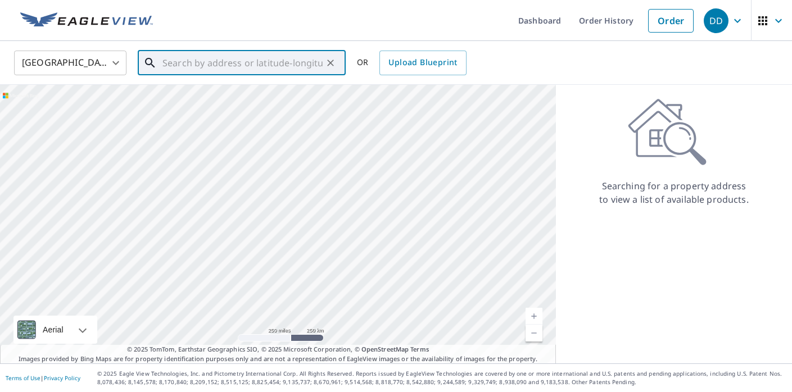
click at [228, 58] on input "text" at bounding box center [242, 62] width 160 height 31
paste input "[STREET_ADDRESS]"
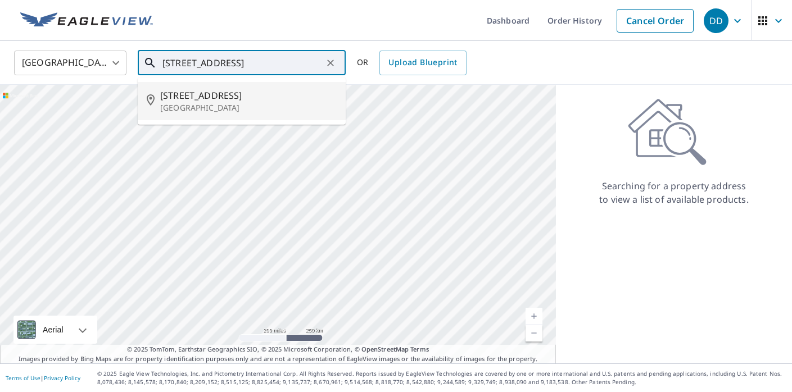
click at [239, 91] on span "[STREET_ADDRESS]" at bounding box center [248, 95] width 176 height 13
type input "[STREET_ADDRESS]"
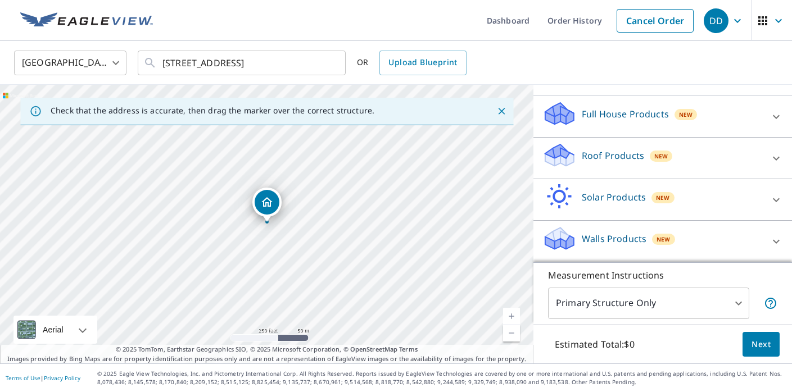
scroll to position [105, 0]
click at [593, 149] on p "Roof Products" at bounding box center [613, 155] width 62 height 13
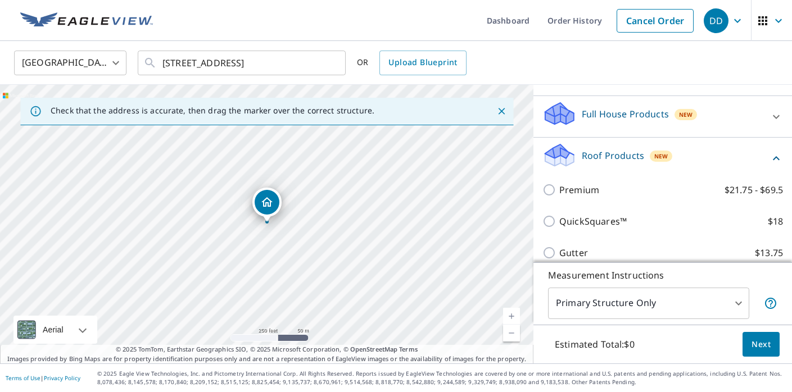
click at [561, 189] on p "Premium" at bounding box center [579, 189] width 40 height 13
click at [559, 189] on input "Premium $21.75 - $69.5" at bounding box center [550, 189] width 17 height 13
checkbox input "true"
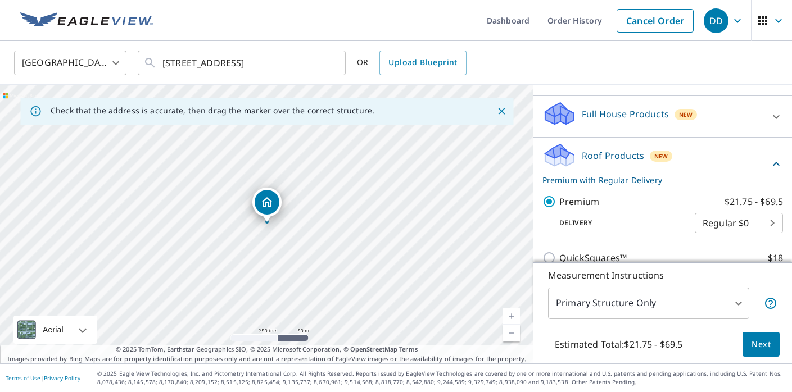
click at [763, 349] on span "Next" at bounding box center [760, 345] width 19 height 14
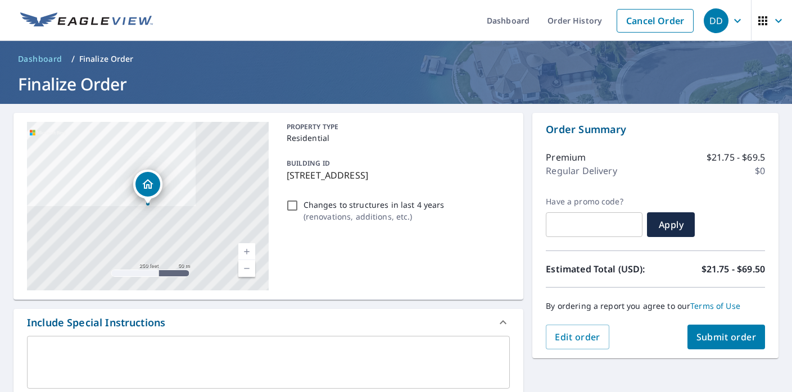
click at [728, 342] on span "Submit order" at bounding box center [726, 337] width 60 height 12
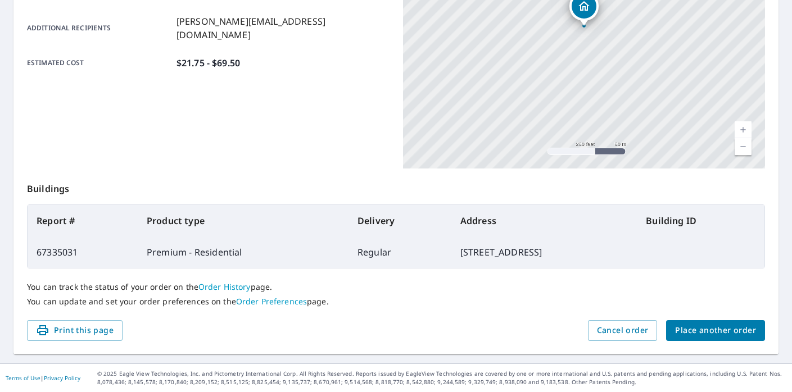
scroll to position [269, 0]
click at [737, 325] on span "Place another order" at bounding box center [715, 331] width 81 height 14
